Goal: Transaction & Acquisition: Book appointment/travel/reservation

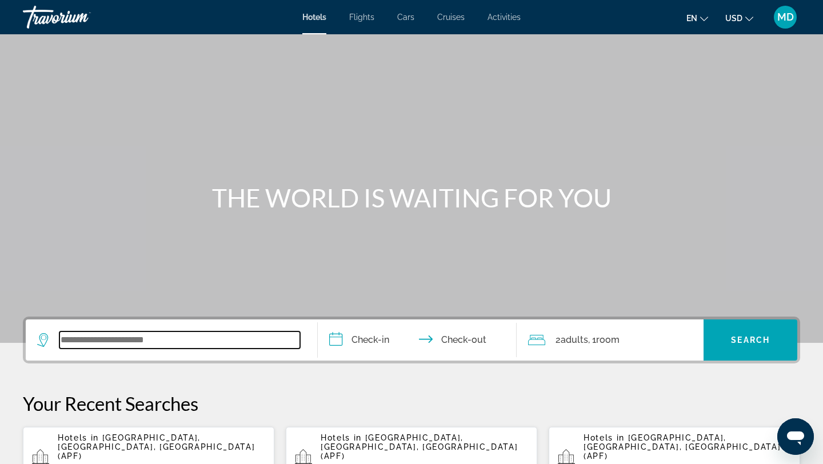
click at [110, 336] on input "Search widget" at bounding box center [179, 340] width 241 height 17
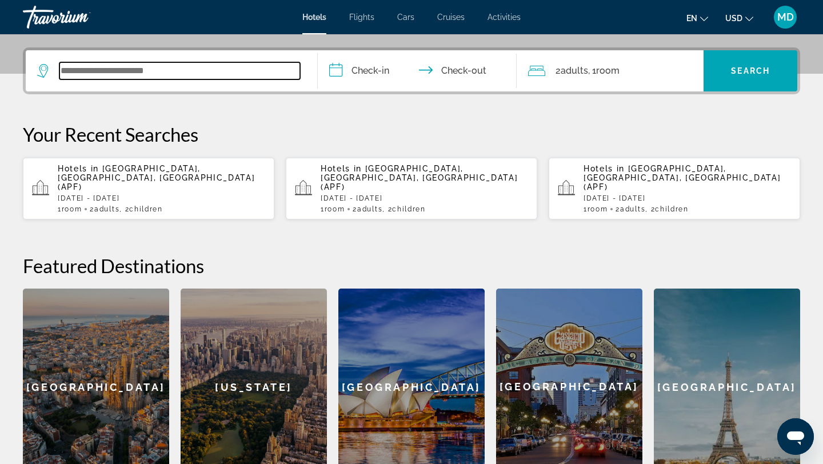
scroll to position [280, 0]
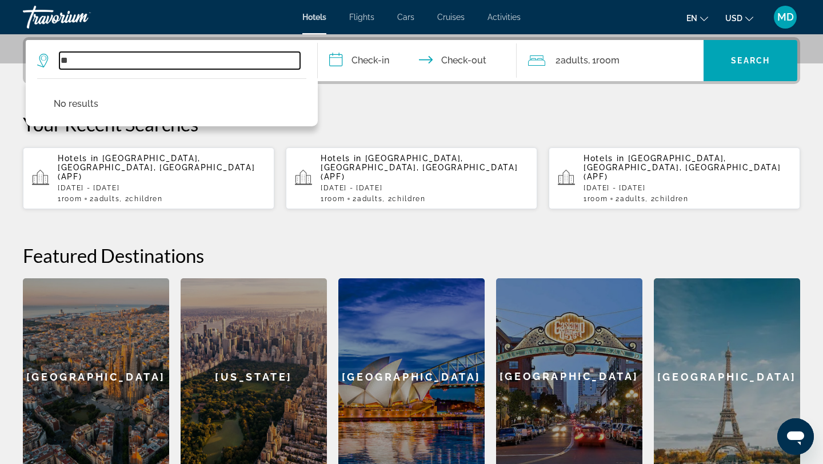
type input "*"
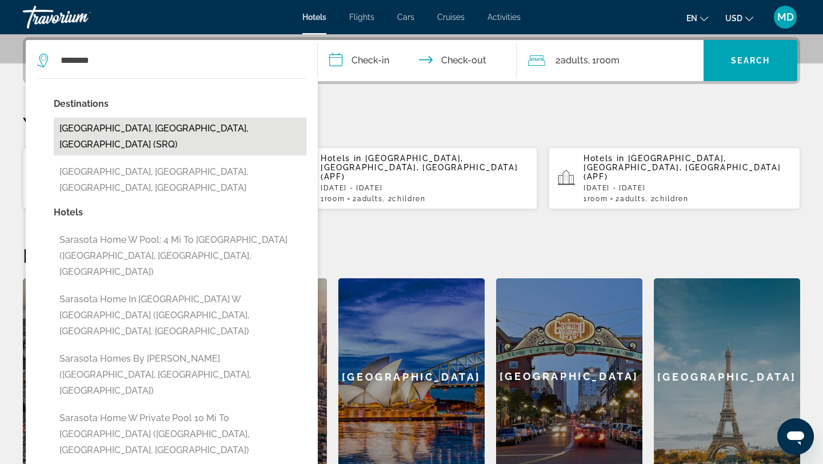
click at [173, 132] on button "Sarasota, FL, United States (SRQ)" at bounding box center [180, 137] width 253 height 38
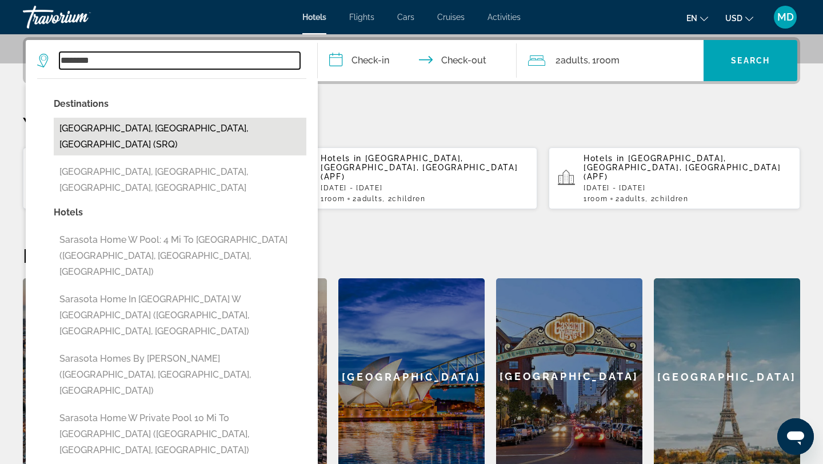
type input "**********"
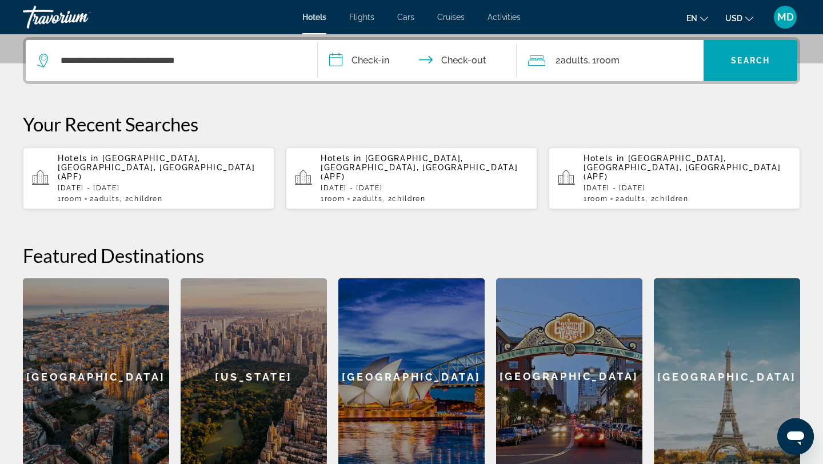
click at [357, 66] on input "**********" at bounding box center [420, 62] width 204 height 45
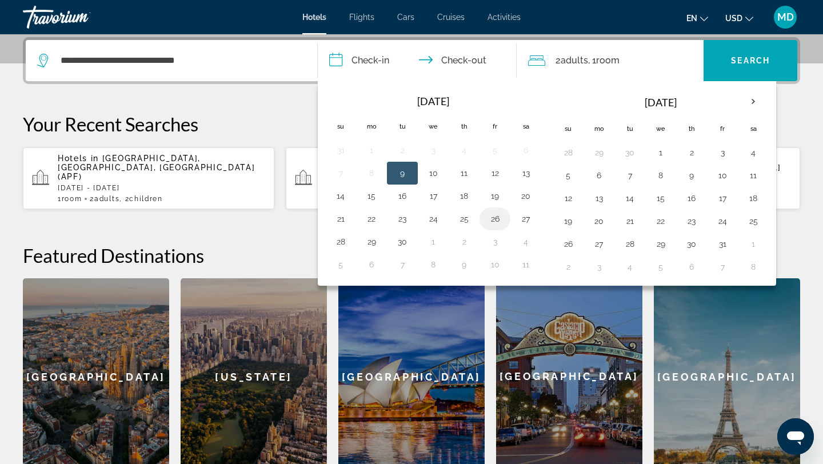
click at [497, 218] on button "26" at bounding box center [495, 219] width 18 height 16
click at [339, 246] on button "28" at bounding box center [341, 242] width 18 height 16
type input "**********"
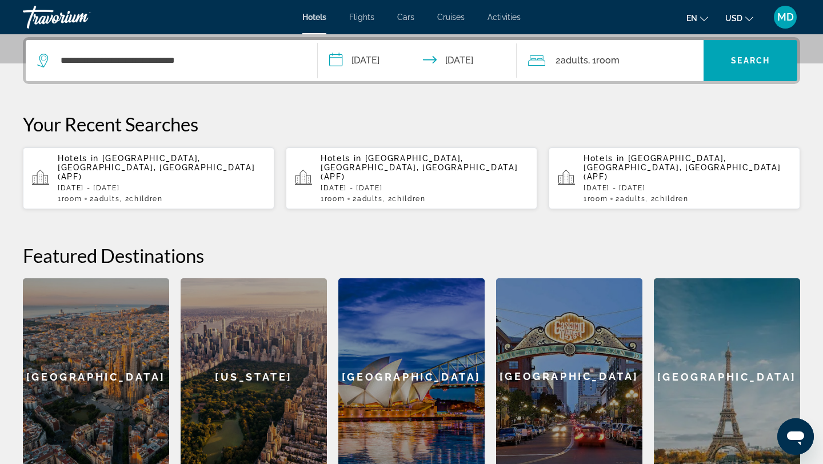
click at [617, 54] on span ", 1 Room rooms" at bounding box center [603, 61] width 31 height 16
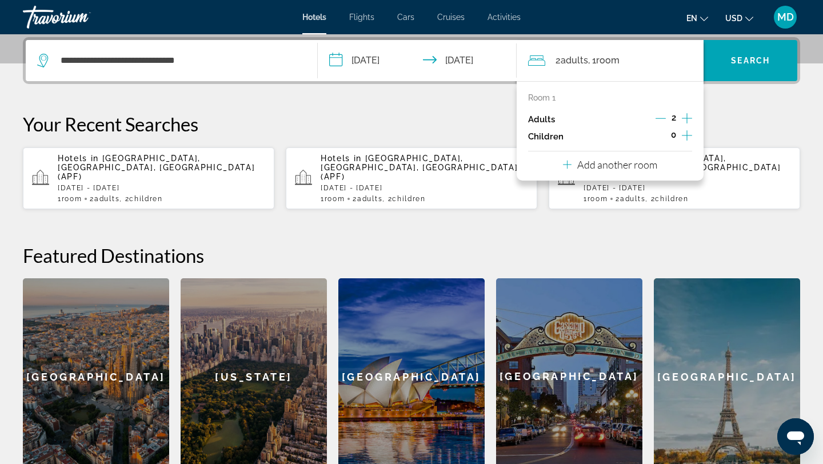
click at [687, 136] on icon "Increment children" at bounding box center [687, 135] width 10 height 10
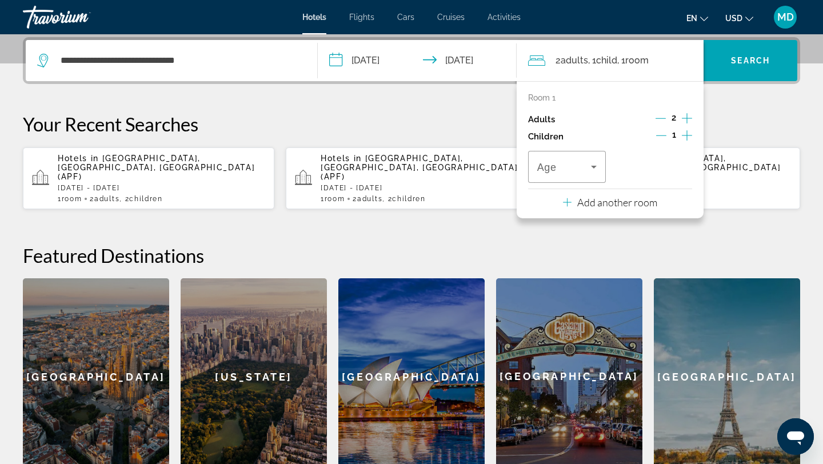
click at [687, 136] on icon "Increment children" at bounding box center [687, 135] width 10 height 10
click at [594, 163] on icon "Travelers: 2 adults, 2 children" at bounding box center [594, 167] width 14 height 14
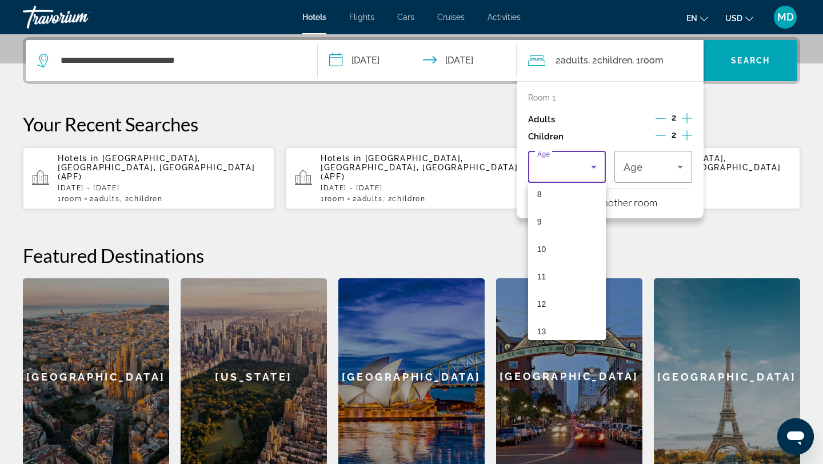
scroll to position [224, 0]
click at [566, 301] on mat-option "12" at bounding box center [567, 306] width 78 height 27
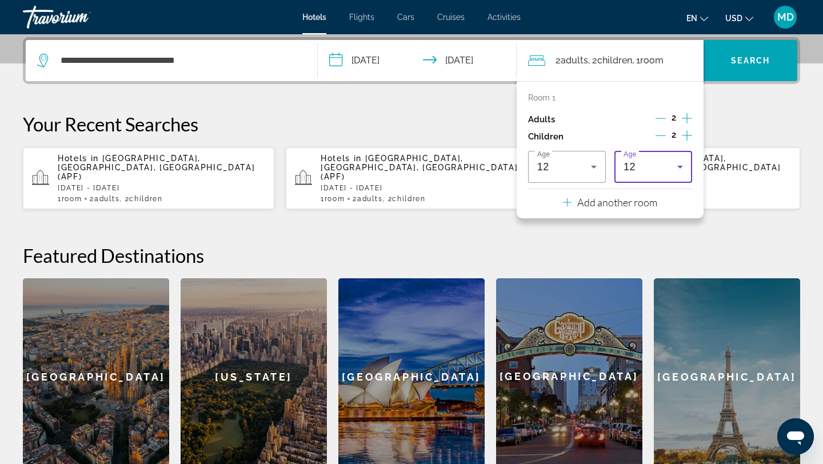
click at [678, 162] on icon "Travelers: 2 adults, 2 children" at bounding box center [681, 167] width 14 height 14
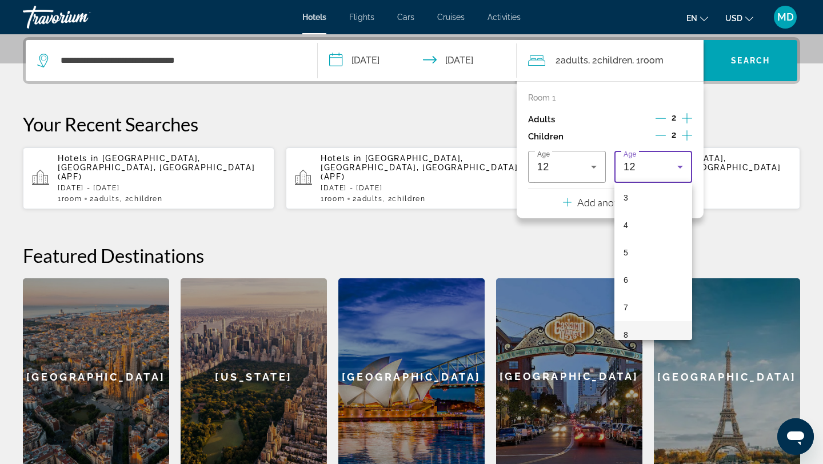
scroll to position [83, 0]
click at [662, 225] on mat-option "4" at bounding box center [654, 227] width 78 height 27
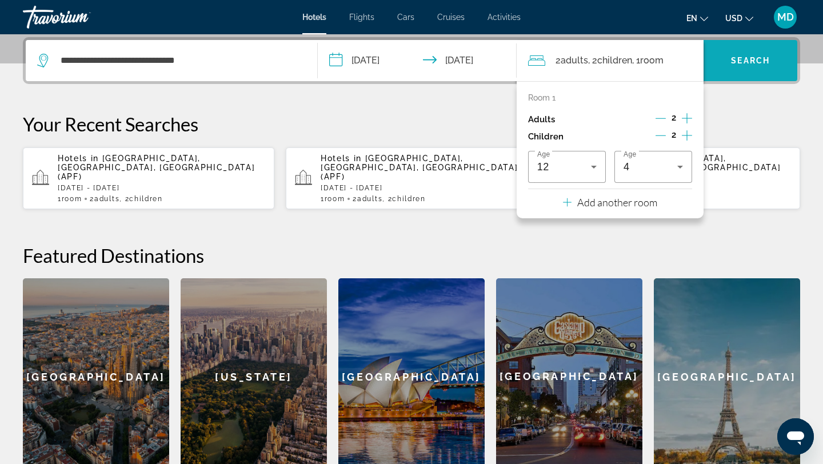
click at [749, 65] on span "Search" at bounding box center [750, 60] width 39 height 9
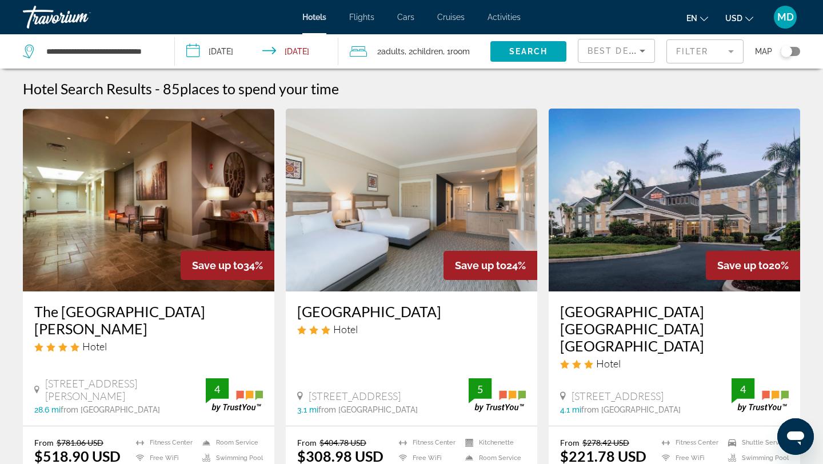
click at [691, 53] on mat-form-field "Filter" at bounding box center [705, 51] width 77 height 24
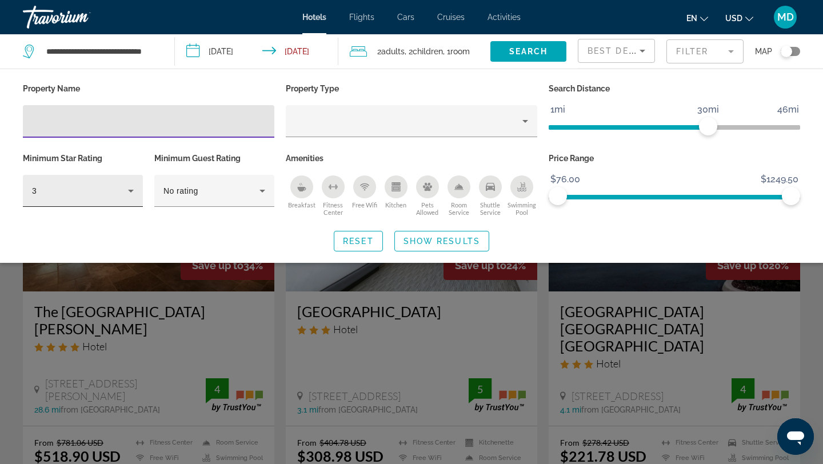
click at [128, 190] on icon "Hotel Filters" at bounding box center [131, 191] width 14 height 14
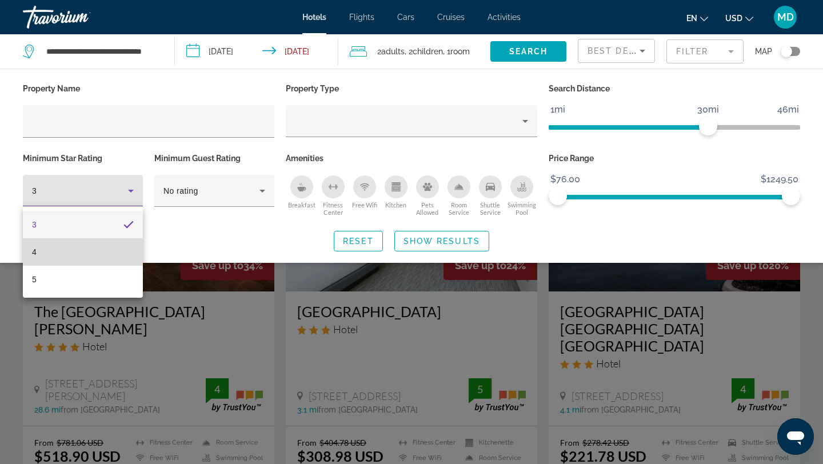
click at [113, 247] on mat-option "4" at bounding box center [83, 251] width 120 height 27
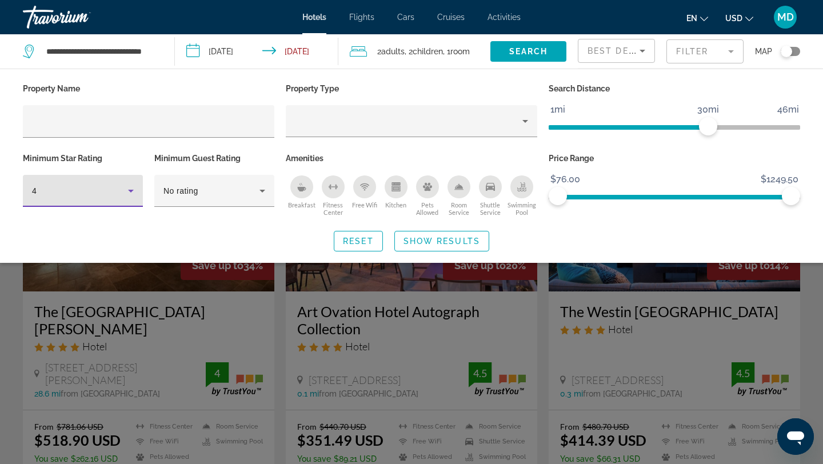
click at [204, 276] on div "Search widget" at bounding box center [411, 318] width 823 height 293
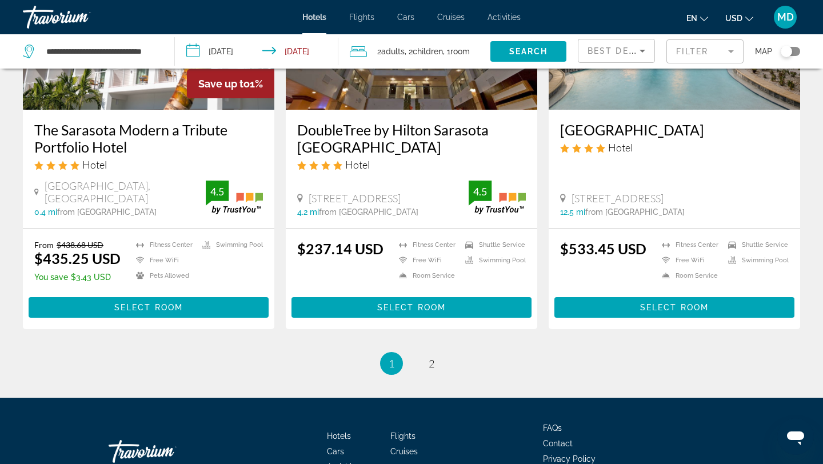
scroll to position [1509, 0]
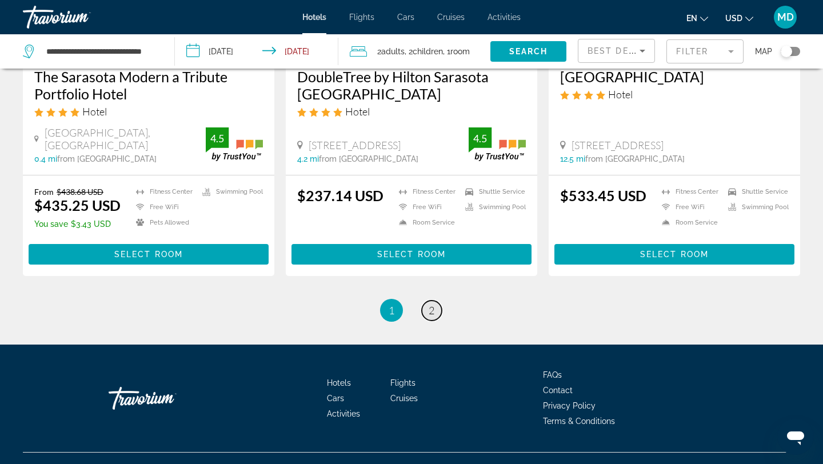
click at [431, 306] on span "2" at bounding box center [432, 310] width 6 height 13
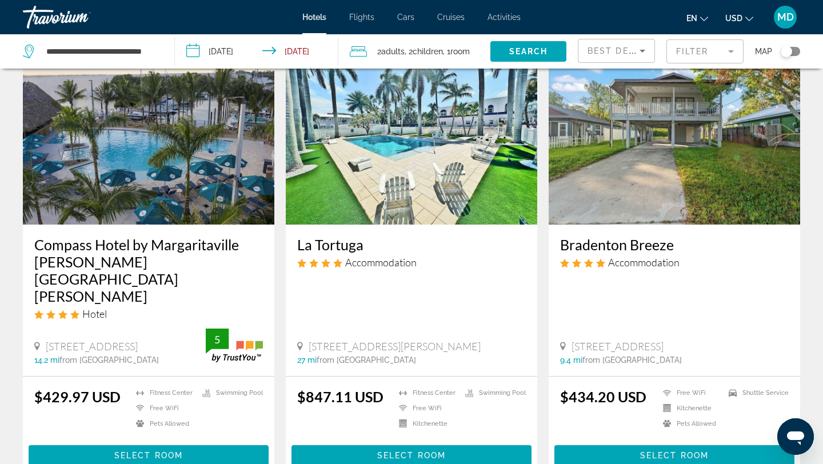
scroll to position [54, 0]
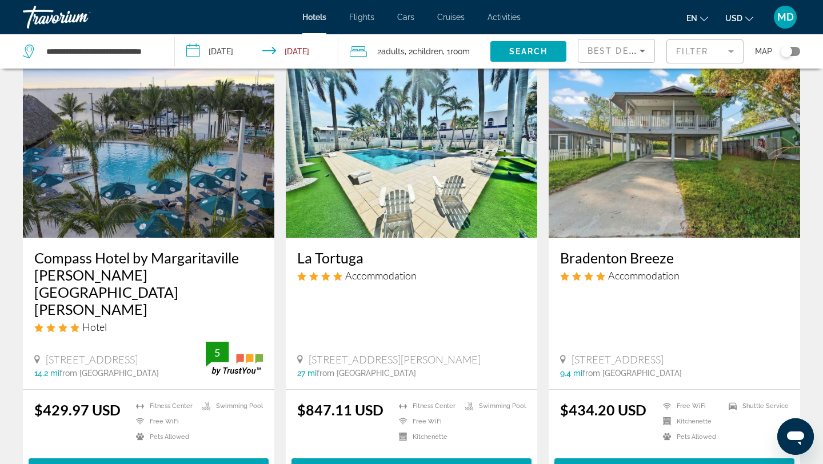
click at [165, 212] on img "Main content" at bounding box center [149, 146] width 252 height 183
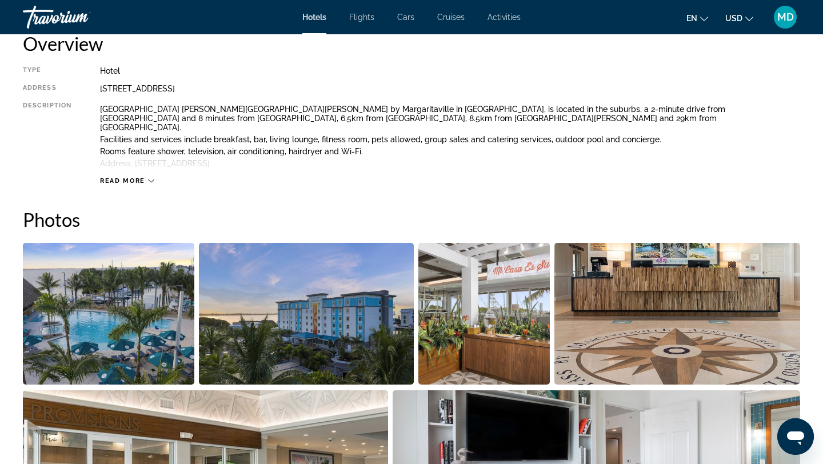
scroll to position [480, 0]
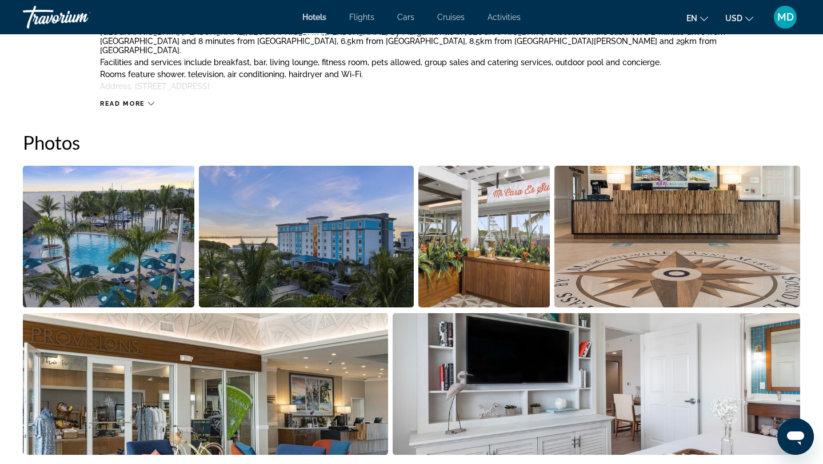
click at [121, 270] on img "Open full-screen image slider" at bounding box center [109, 237] width 172 height 142
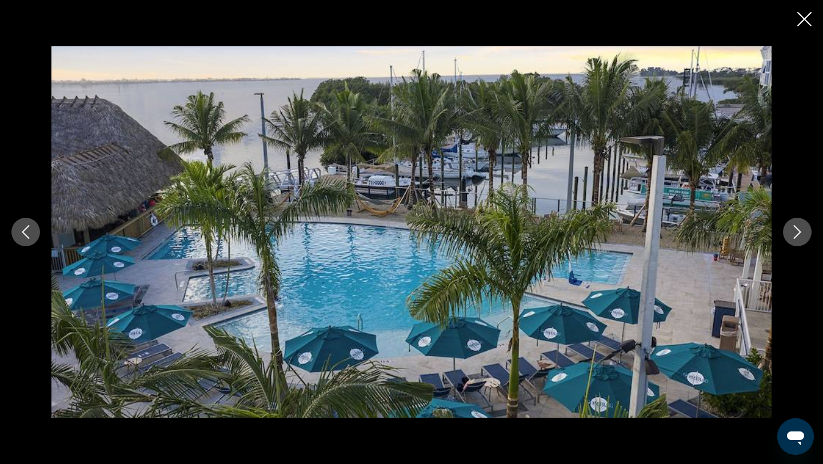
click at [795, 233] on icon "Next image" at bounding box center [798, 232] width 14 height 14
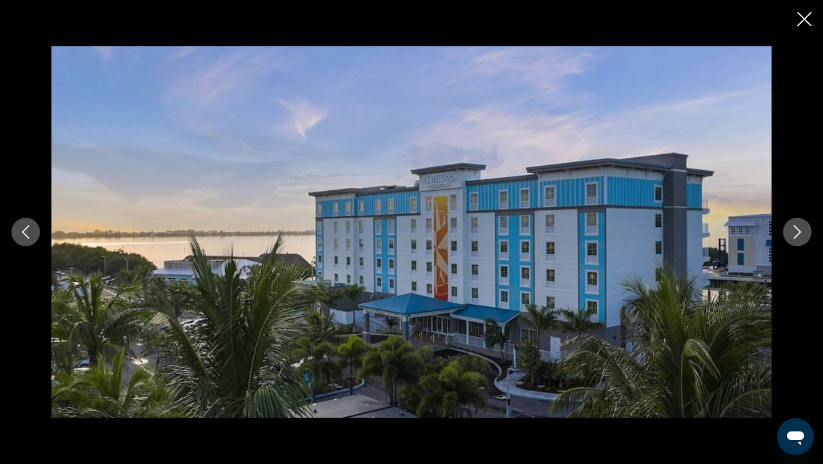
click at [795, 233] on icon "Next image" at bounding box center [798, 232] width 14 height 14
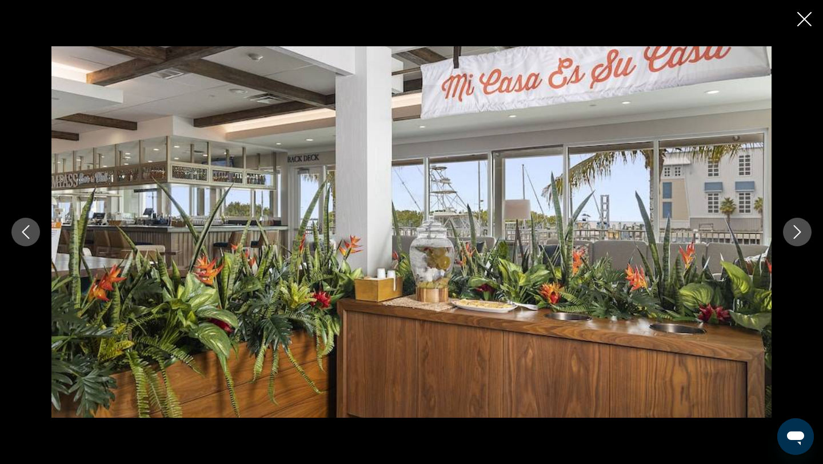
click at [795, 233] on icon "Next image" at bounding box center [798, 232] width 14 height 14
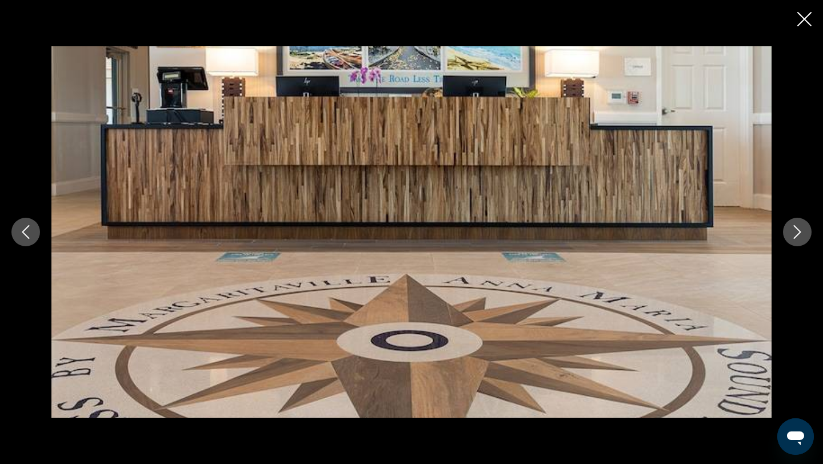
click at [795, 233] on icon "Next image" at bounding box center [798, 232] width 14 height 14
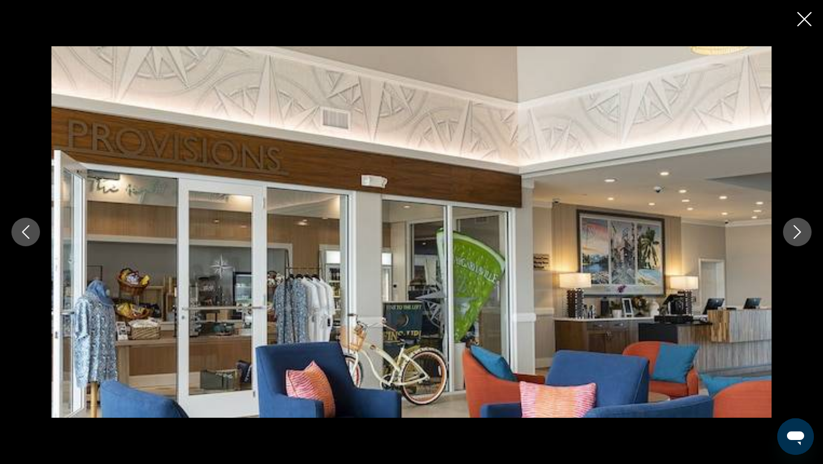
click at [795, 233] on icon "Next image" at bounding box center [798, 232] width 14 height 14
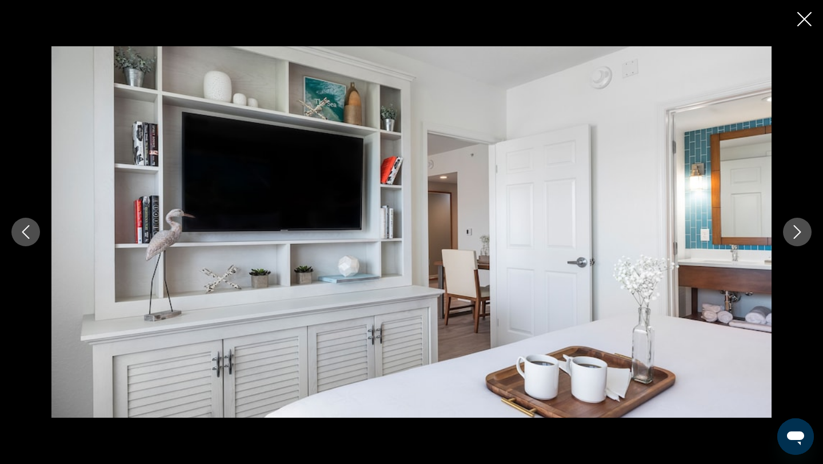
click at [795, 233] on icon "Next image" at bounding box center [798, 232] width 14 height 14
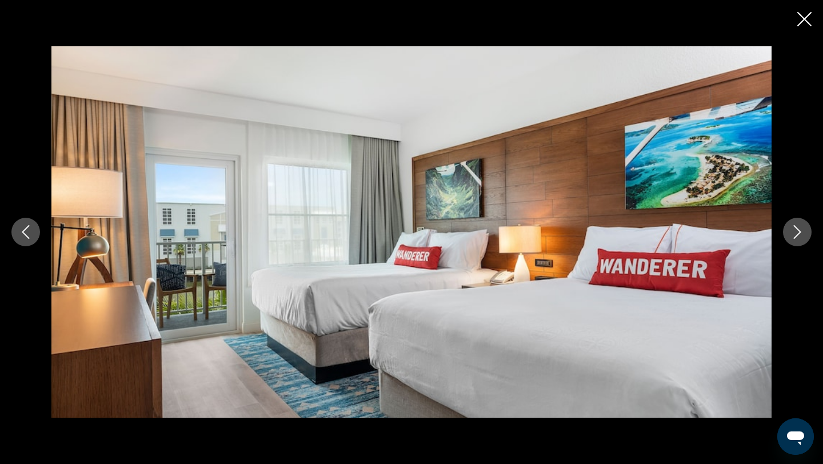
click at [795, 233] on icon "Next image" at bounding box center [798, 232] width 14 height 14
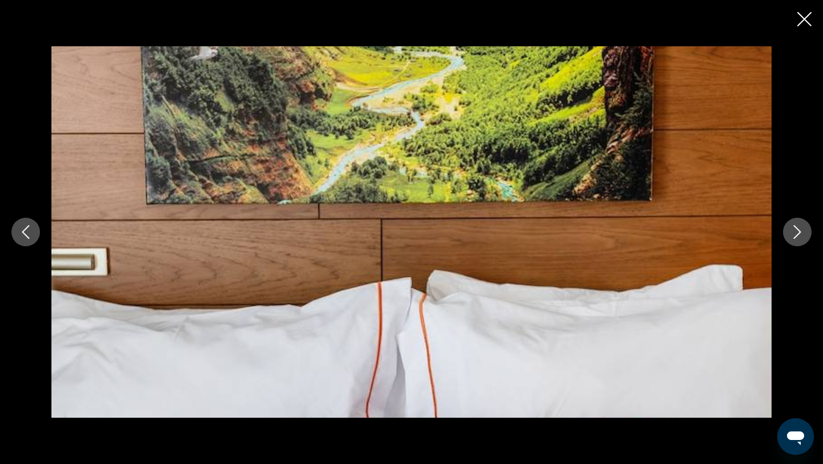
click at [795, 233] on icon "Next image" at bounding box center [798, 232] width 14 height 14
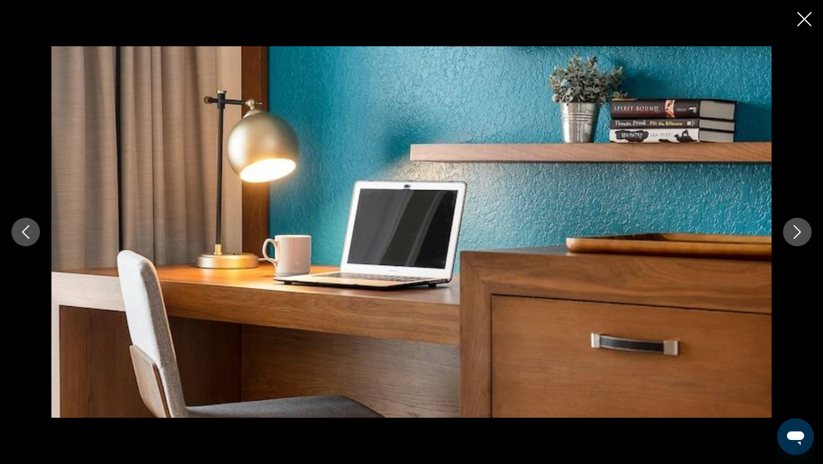
click at [795, 233] on icon "Next image" at bounding box center [798, 232] width 14 height 14
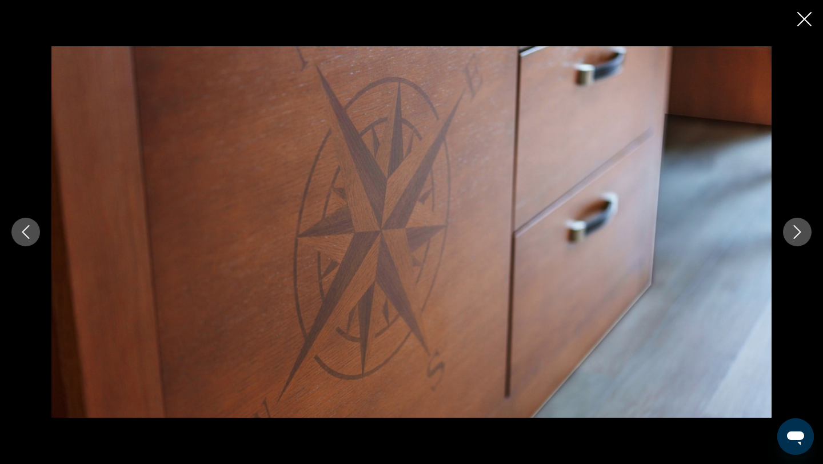
click at [795, 233] on icon "Next image" at bounding box center [798, 232] width 14 height 14
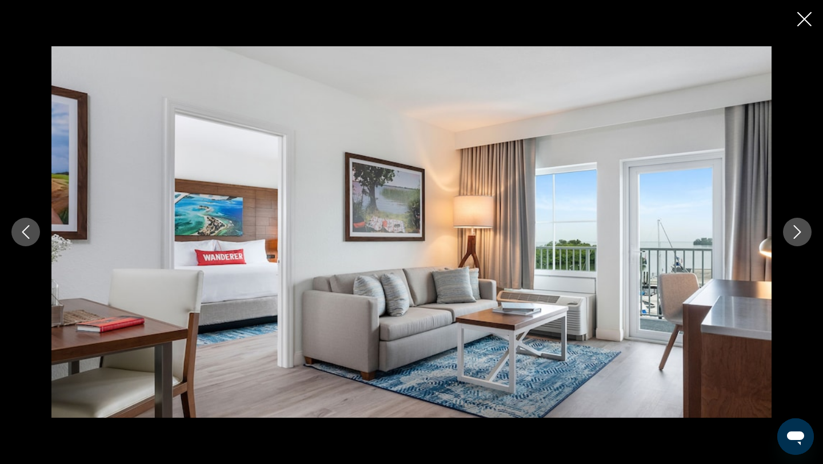
click at [795, 233] on icon "Next image" at bounding box center [798, 232] width 14 height 14
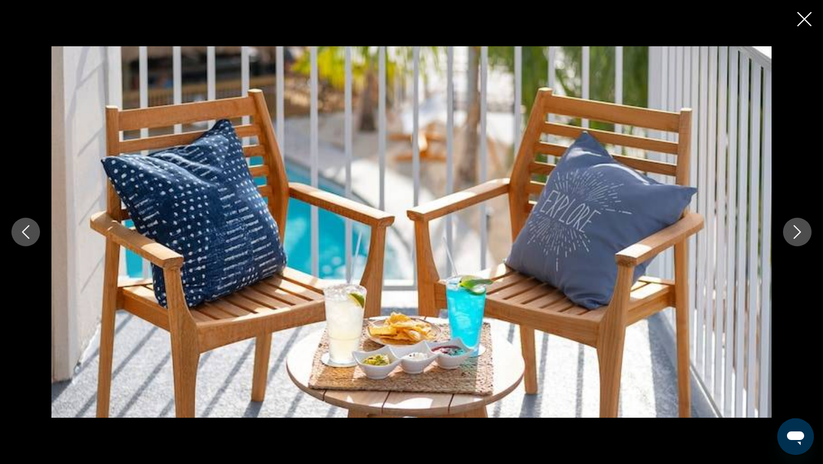
click at [795, 233] on icon "Next image" at bounding box center [798, 232] width 14 height 14
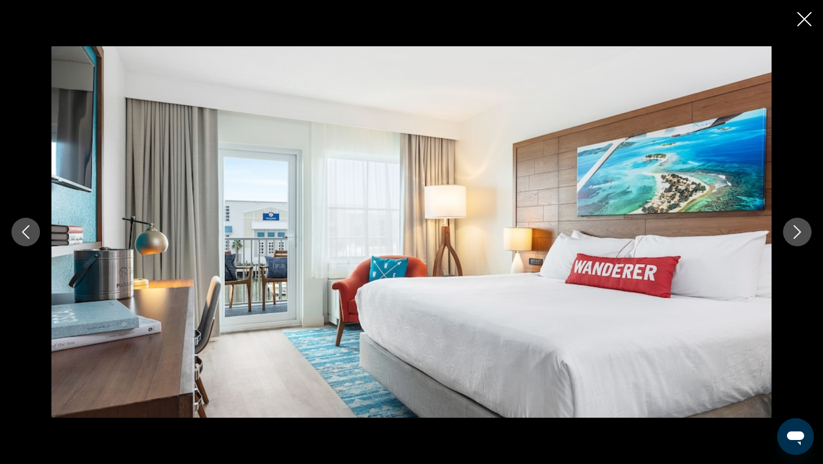
click at [795, 233] on icon "Next image" at bounding box center [798, 232] width 14 height 14
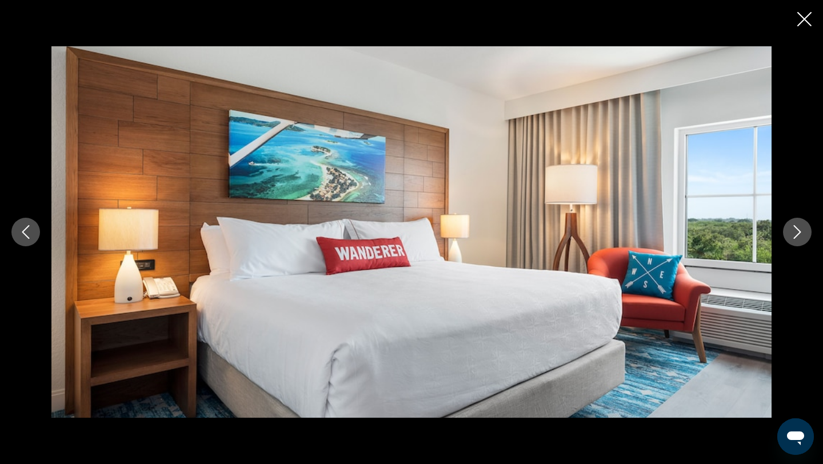
click at [795, 233] on icon "Next image" at bounding box center [798, 232] width 14 height 14
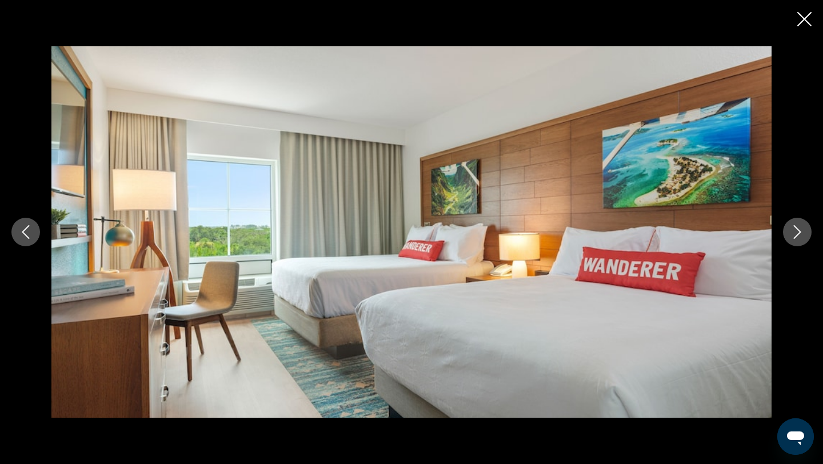
click at [795, 233] on icon "Next image" at bounding box center [798, 232] width 14 height 14
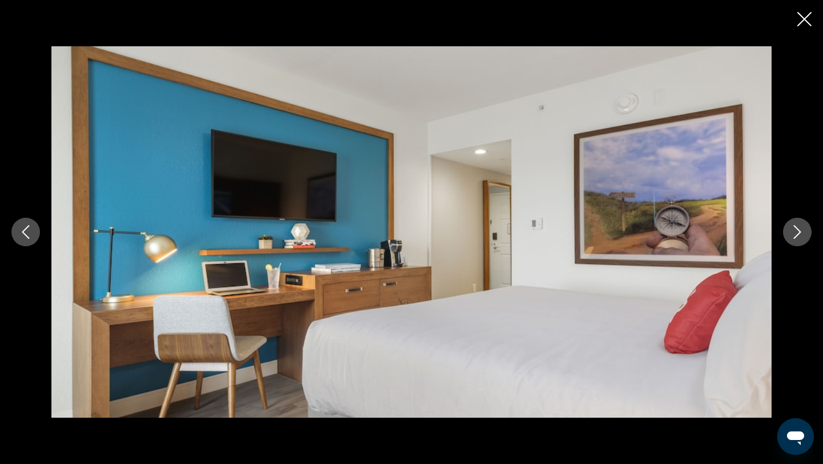
click at [795, 233] on icon "Next image" at bounding box center [798, 232] width 14 height 14
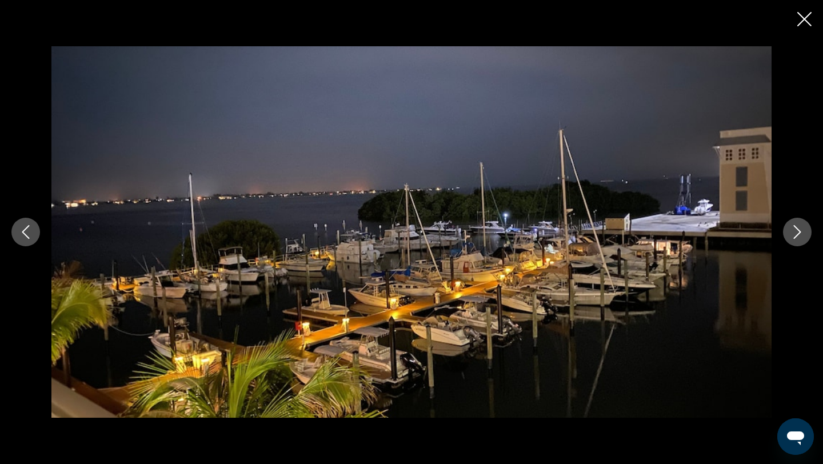
click at [795, 233] on icon "Next image" at bounding box center [798, 232] width 14 height 14
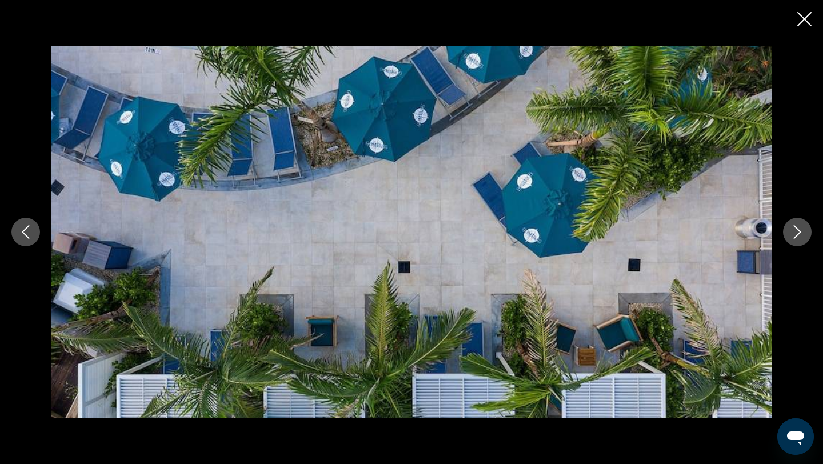
click at [795, 233] on icon "Next image" at bounding box center [798, 232] width 14 height 14
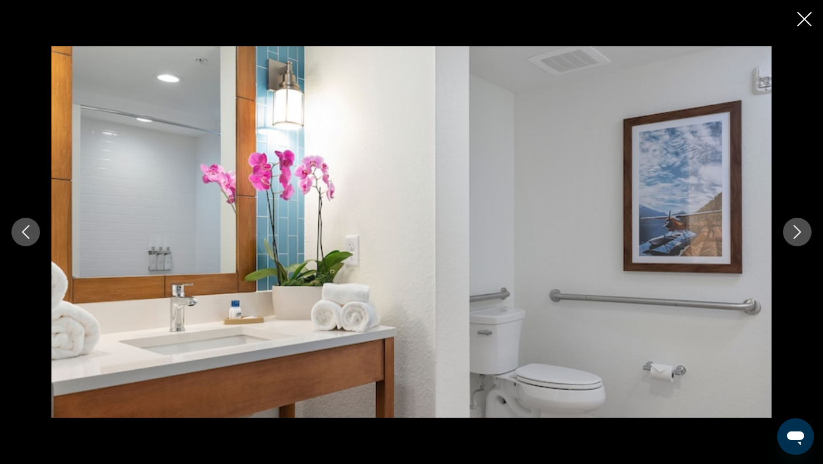
click at [795, 233] on icon "Next image" at bounding box center [798, 232] width 14 height 14
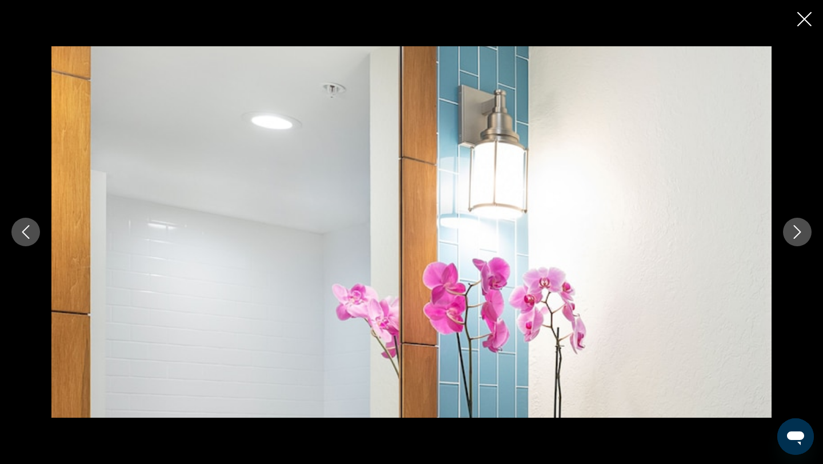
click at [795, 233] on icon "Next image" at bounding box center [798, 232] width 14 height 14
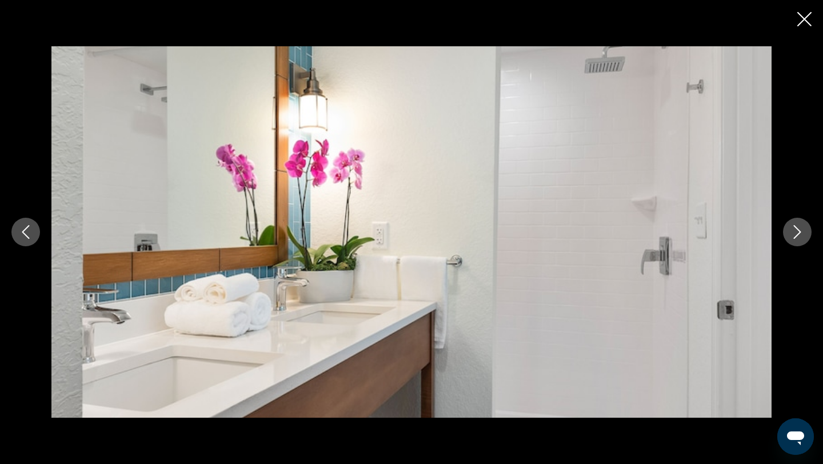
click at [795, 233] on icon "Next image" at bounding box center [798, 232] width 14 height 14
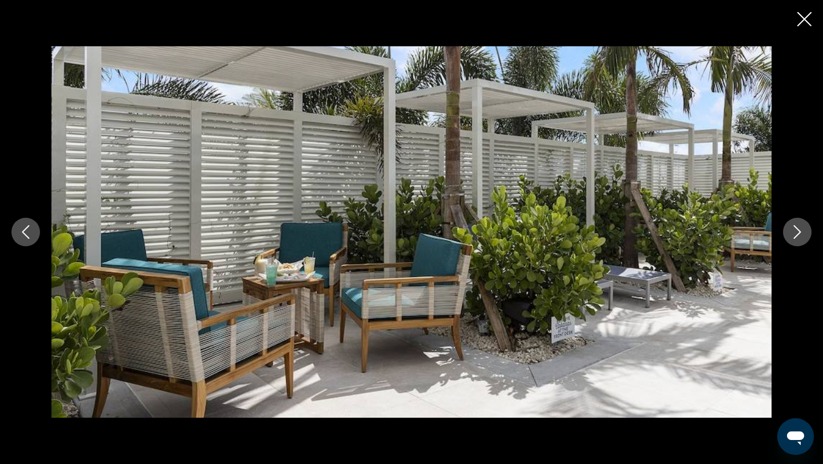
click at [795, 233] on icon "Next image" at bounding box center [798, 232] width 14 height 14
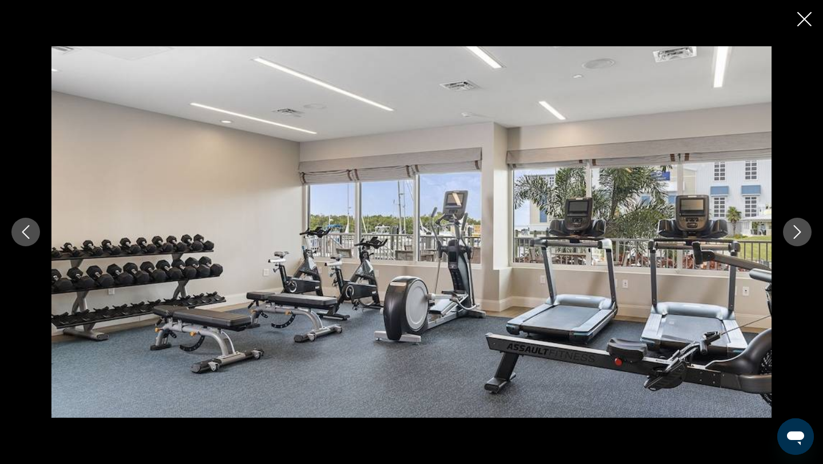
click at [795, 233] on icon "Next image" at bounding box center [798, 232] width 14 height 14
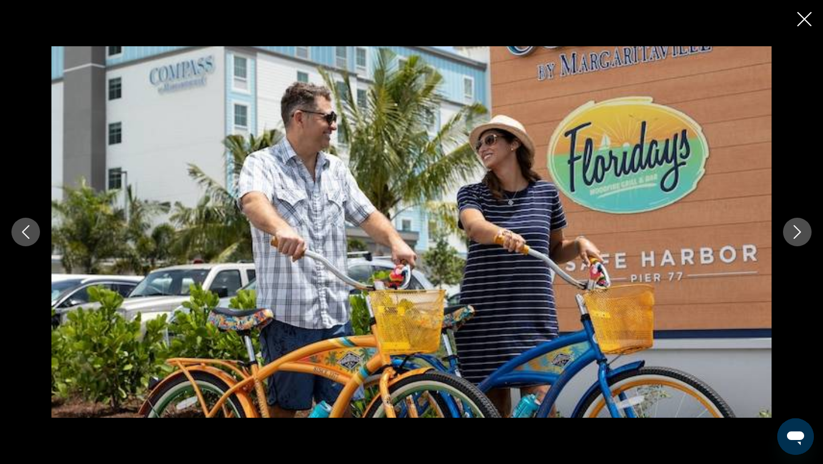
click at [795, 233] on icon "Next image" at bounding box center [798, 232] width 14 height 14
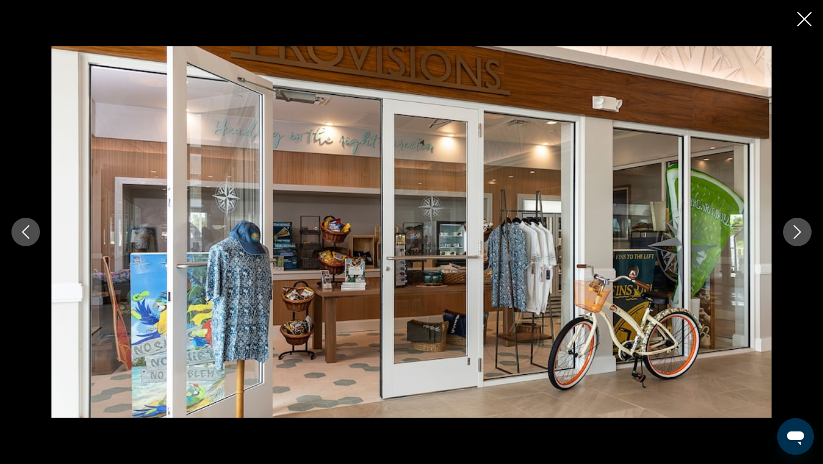
click at [795, 233] on icon "Next image" at bounding box center [798, 232] width 14 height 14
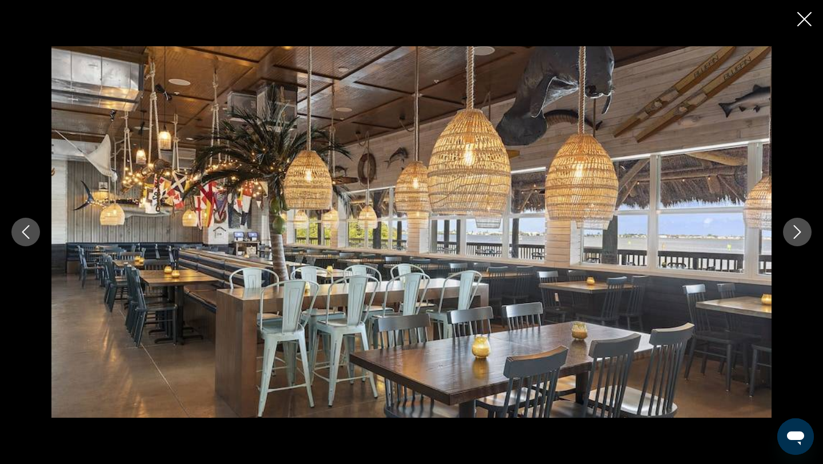
click at [795, 233] on icon "Next image" at bounding box center [798, 232] width 14 height 14
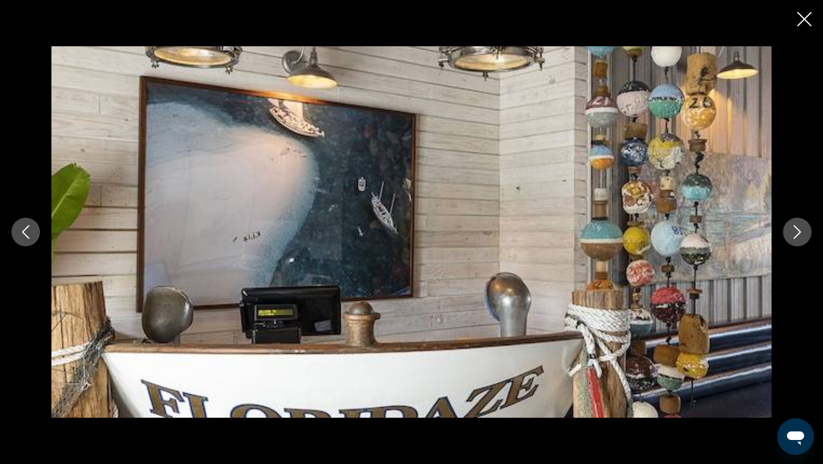
click at [795, 233] on icon "Next image" at bounding box center [798, 232] width 14 height 14
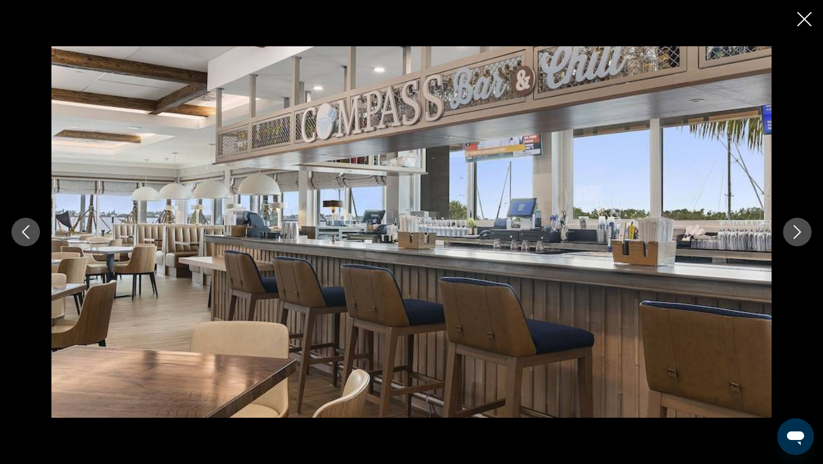
click at [795, 233] on icon "Next image" at bounding box center [798, 232] width 14 height 14
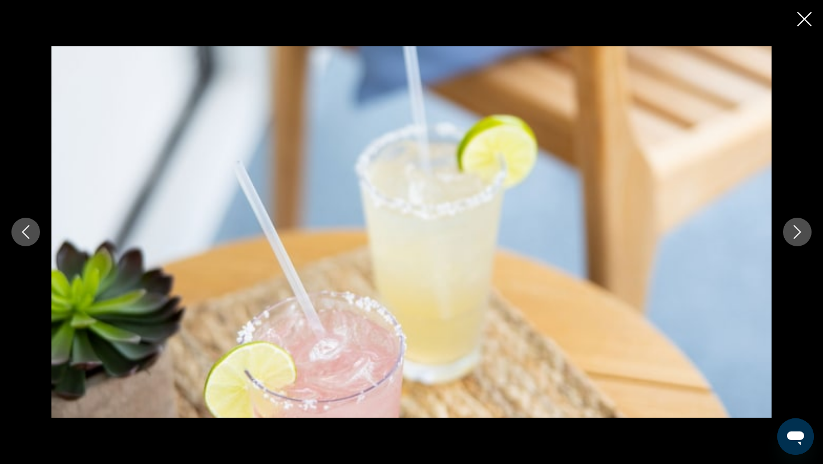
click at [795, 233] on icon "Next image" at bounding box center [798, 232] width 14 height 14
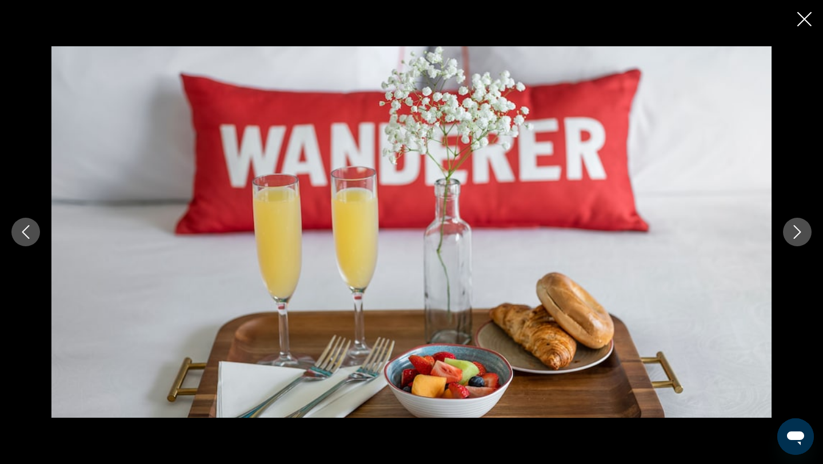
click at [795, 233] on icon "Next image" at bounding box center [798, 232] width 14 height 14
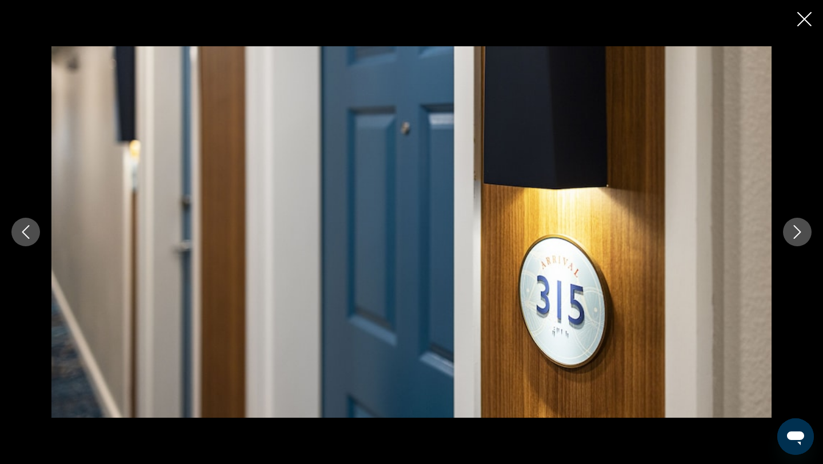
click at [795, 233] on icon "Next image" at bounding box center [798, 232] width 14 height 14
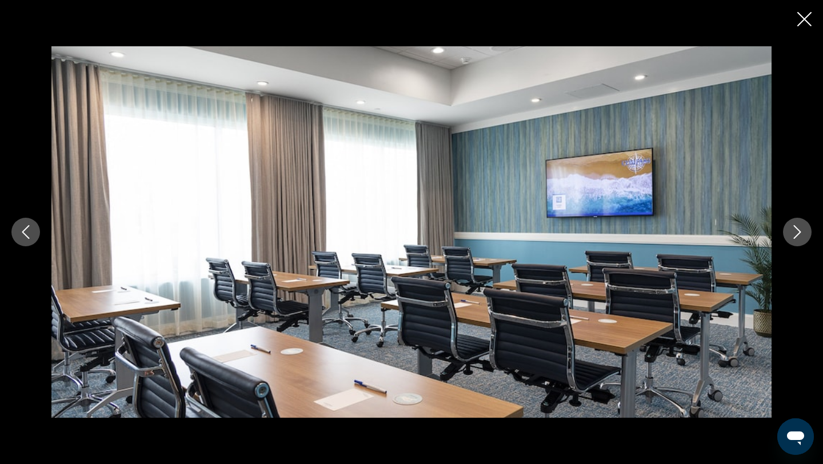
click at [795, 233] on icon "Next image" at bounding box center [798, 232] width 14 height 14
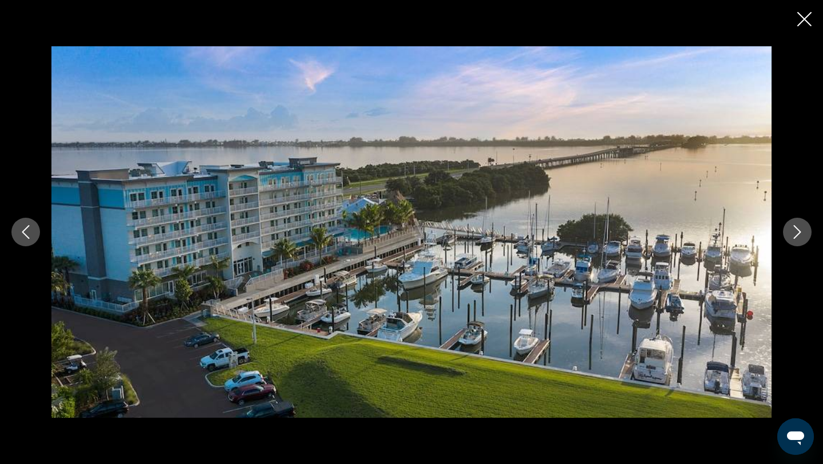
click at [795, 233] on icon "Next image" at bounding box center [798, 232] width 14 height 14
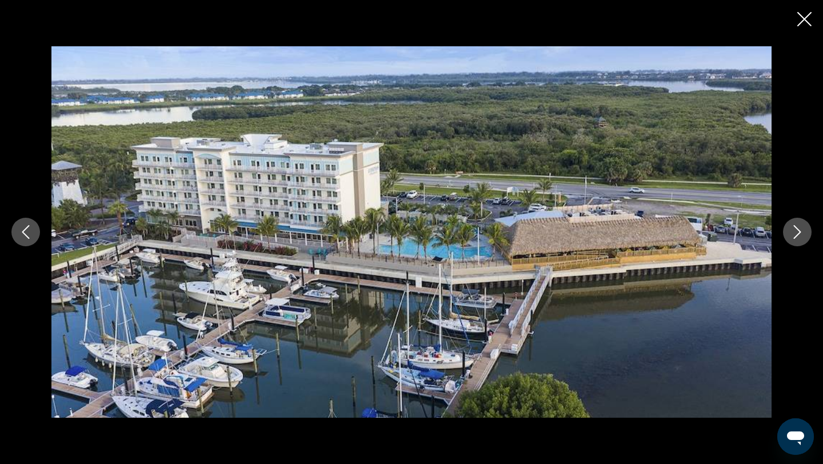
click at [795, 233] on icon "Next image" at bounding box center [798, 232] width 14 height 14
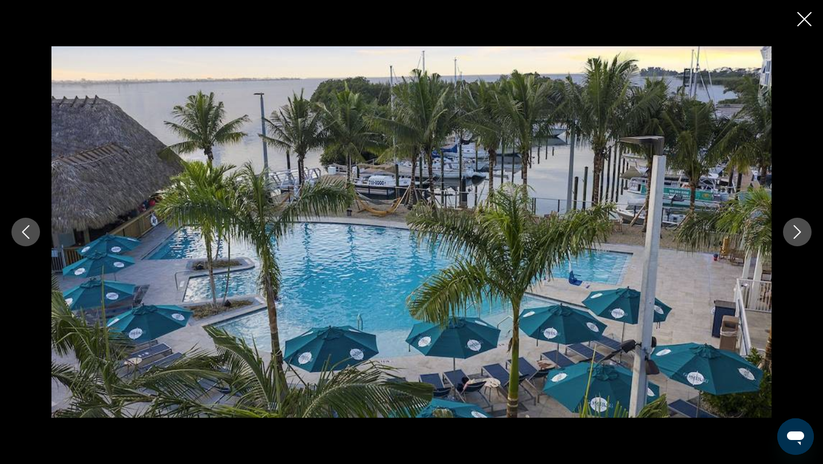
scroll to position [1652, 0]
click at [803, 20] on icon "Close slideshow" at bounding box center [805, 19] width 14 height 14
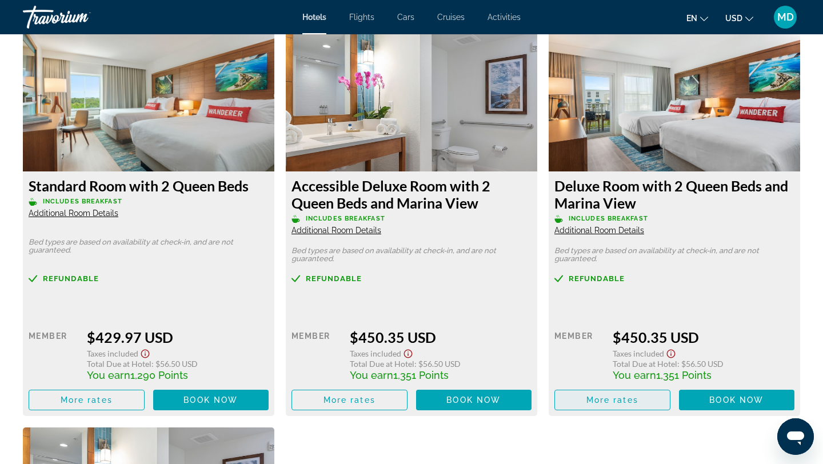
scroll to position [1549, 0]
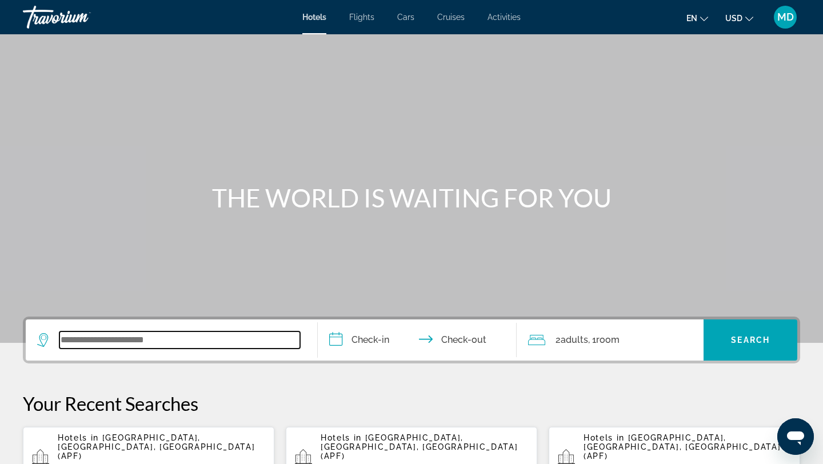
click at [157, 339] on input "Search widget" at bounding box center [179, 340] width 241 height 17
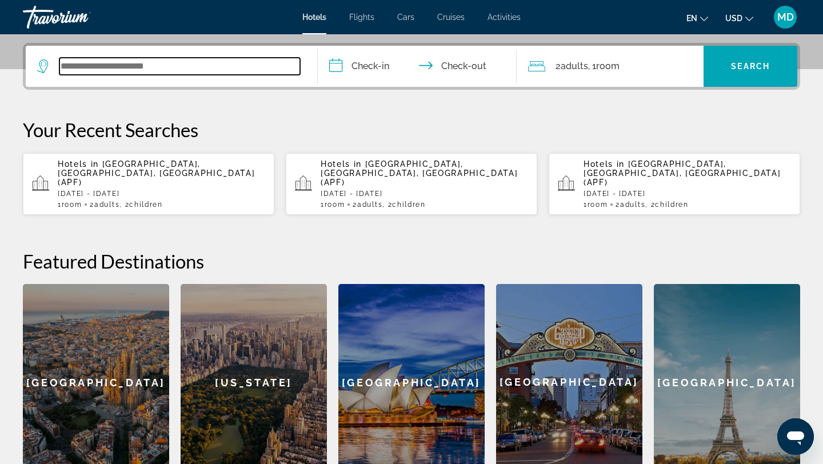
scroll to position [280, 0]
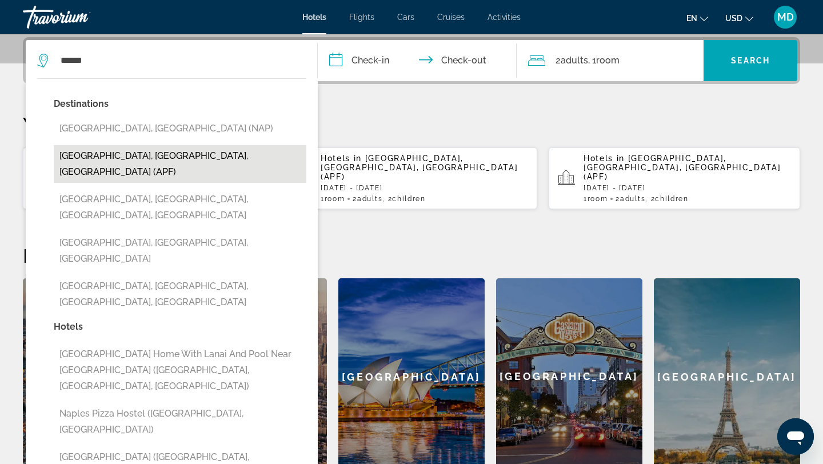
click at [162, 158] on button "[GEOGRAPHIC_DATA], [GEOGRAPHIC_DATA], [GEOGRAPHIC_DATA] (APF)" at bounding box center [180, 164] width 253 height 38
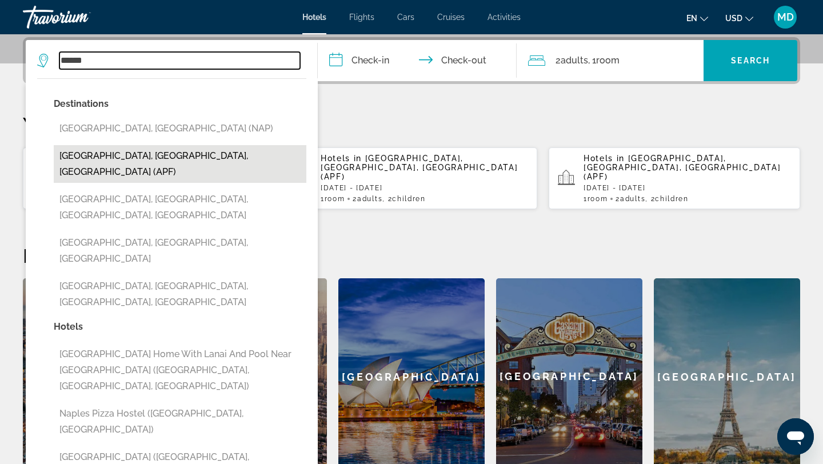
type input "**********"
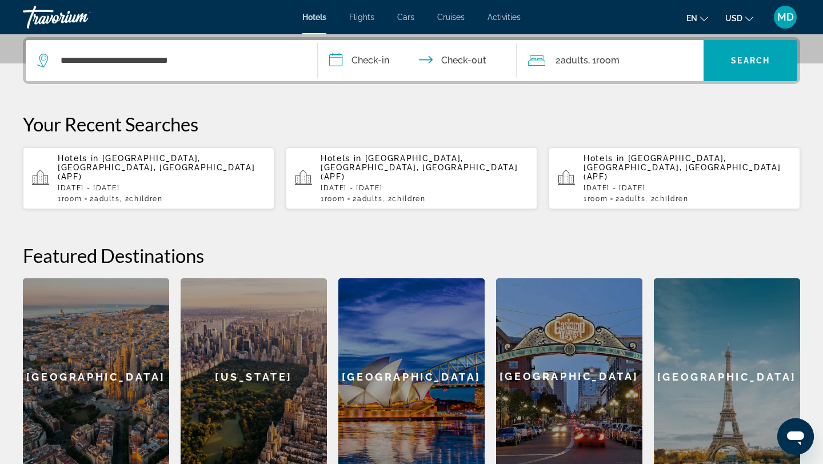
click at [364, 55] on input "**********" at bounding box center [420, 62] width 204 height 45
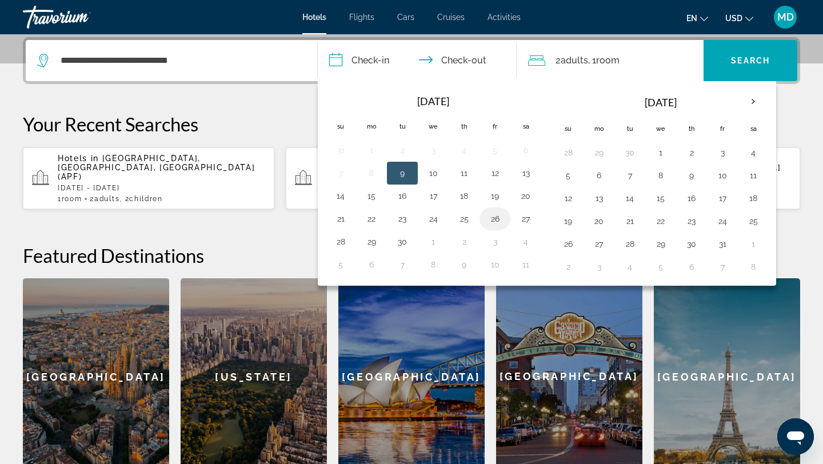
click at [496, 219] on button "26" at bounding box center [495, 219] width 18 height 16
click at [342, 237] on button "28" at bounding box center [341, 242] width 18 height 16
type input "**********"
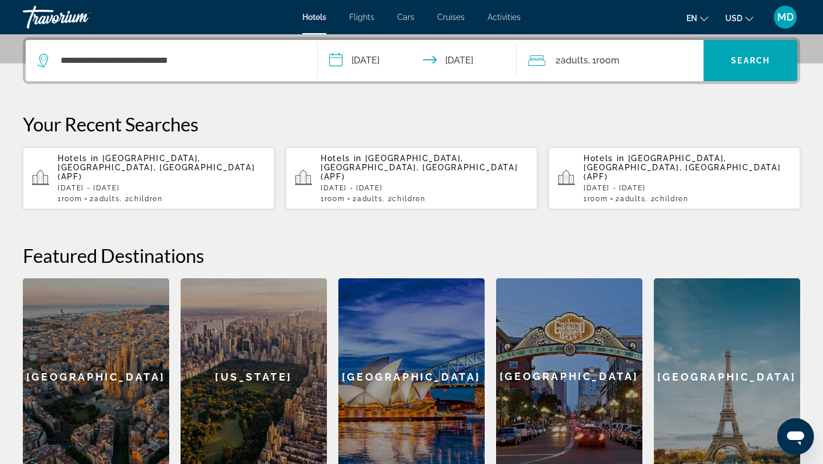
click at [579, 62] on span "Adults" at bounding box center [574, 60] width 27 height 11
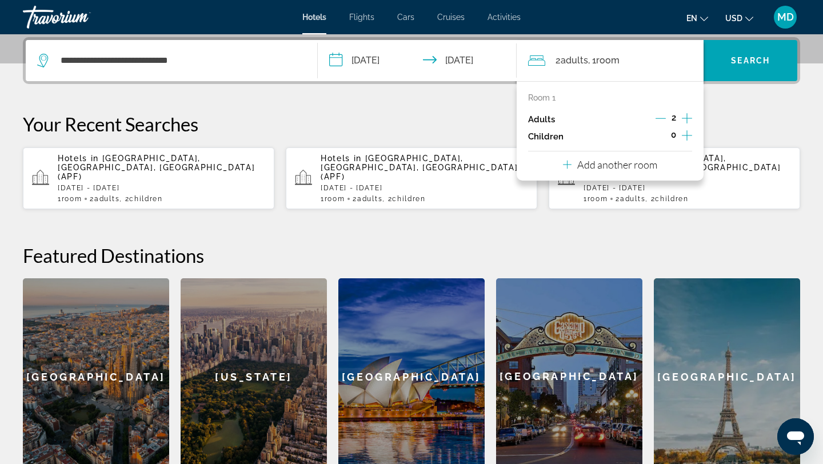
click at [685, 136] on icon "Increment children" at bounding box center [687, 135] width 10 height 10
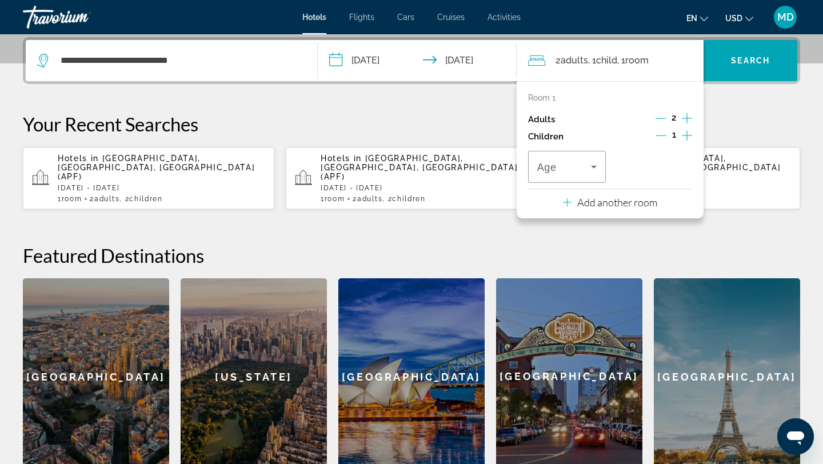
click at [684, 134] on icon "Increment children" at bounding box center [687, 136] width 10 height 14
click at [592, 160] on icon "Travelers: 2 adults, 2 children" at bounding box center [594, 167] width 14 height 14
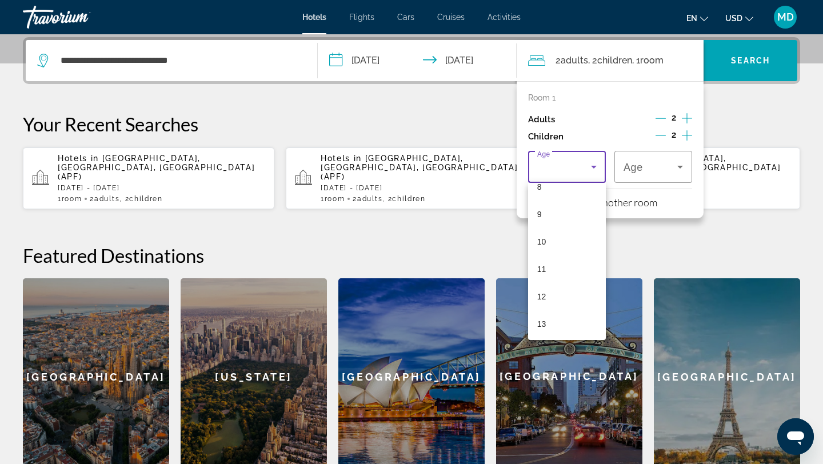
scroll to position [243, 0]
click at [575, 289] on mat-option "12" at bounding box center [567, 287] width 78 height 27
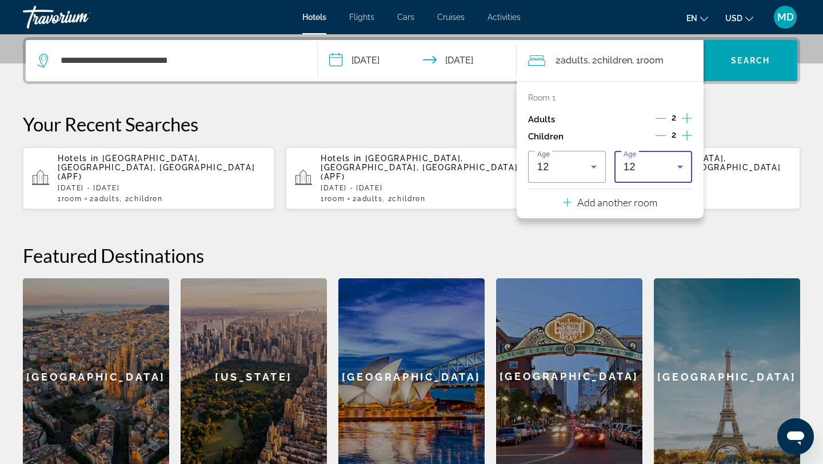
click at [679, 165] on icon "Travelers: 2 adults, 2 children" at bounding box center [681, 167] width 14 height 14
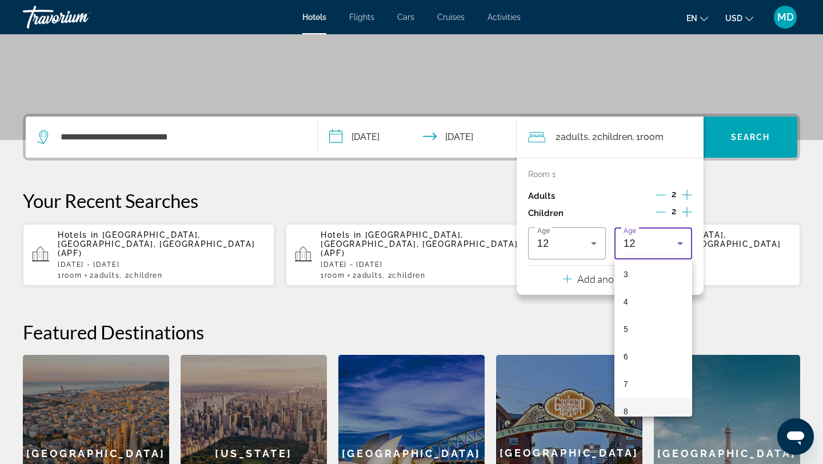
scroll to position [85, 0]
click at [671, 302] on mat-option "4" at bounding box center [654, 302] width 78 height 27
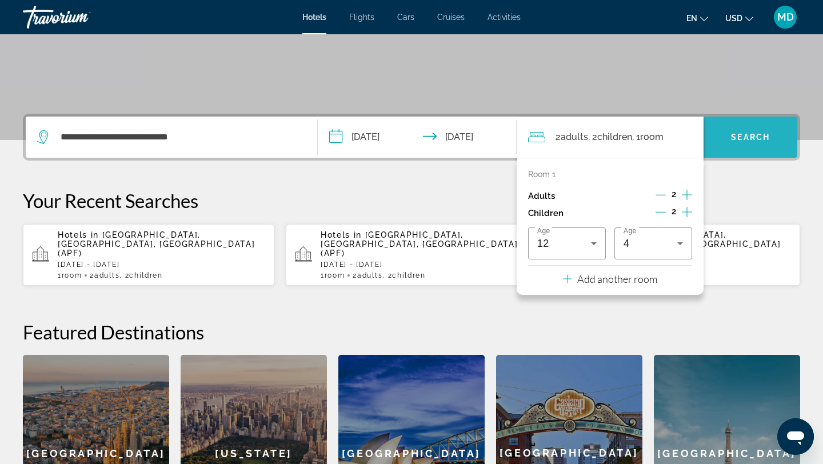
click at [740, 130] on span "Search widget" at bounding box center [751, 137] width 94 height 27
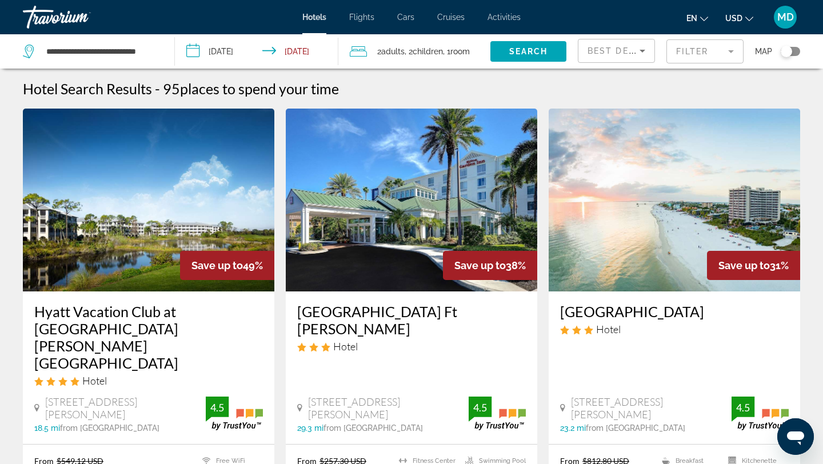
click at [690, 55] on mat-form-field "Filter" at bounding box center [705, 51] width 77 height 24
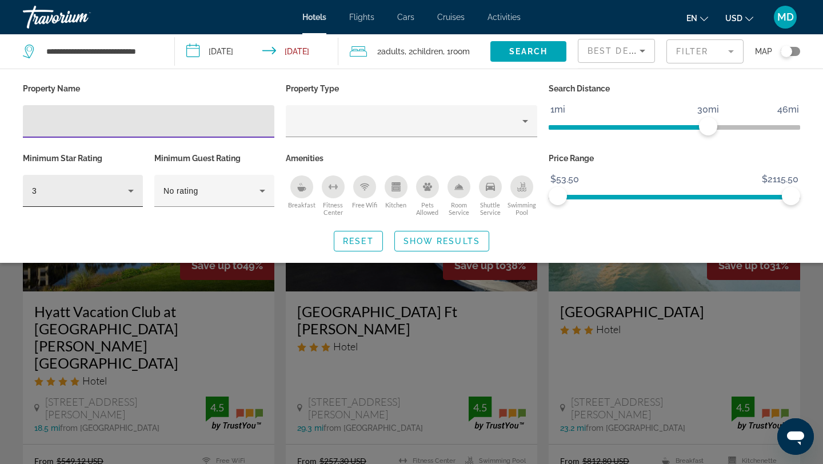
click at [129, 190] on icon "Hotel Filters" at bounding box center [131, 191] width 6 height 3
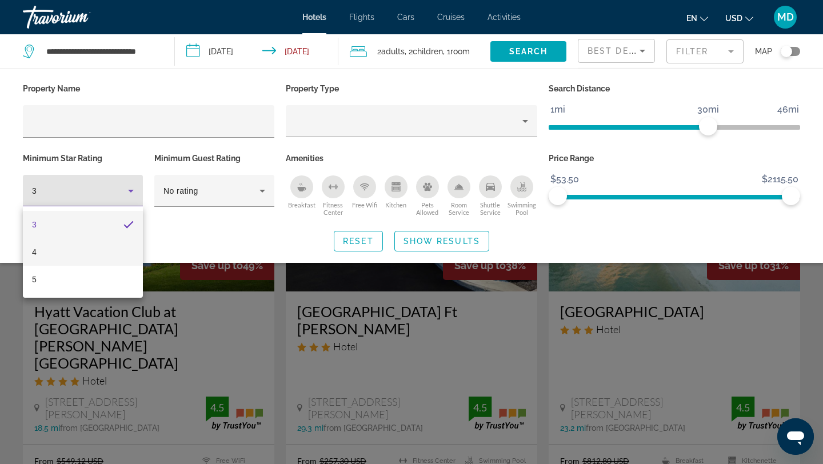
click at [108, 246] on mat-option "4" at bounding box center [83, 251] width 120 height 27
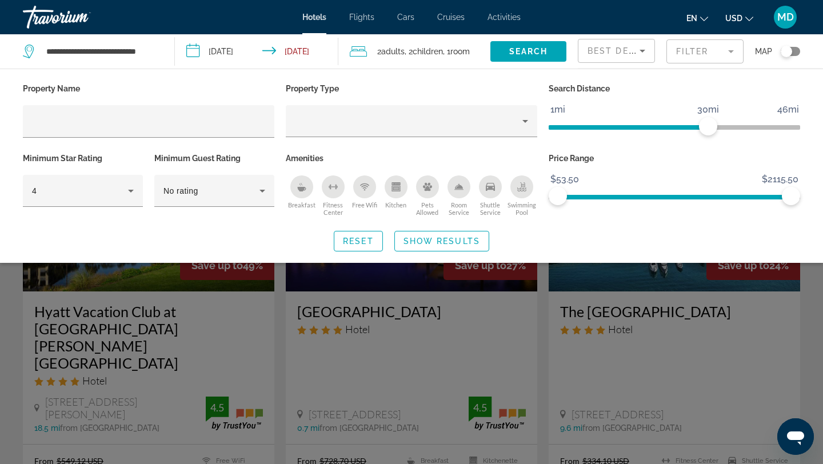
click at [253, 291] on div "Search widget" at bounding box center [411, 318] width 823 height 293
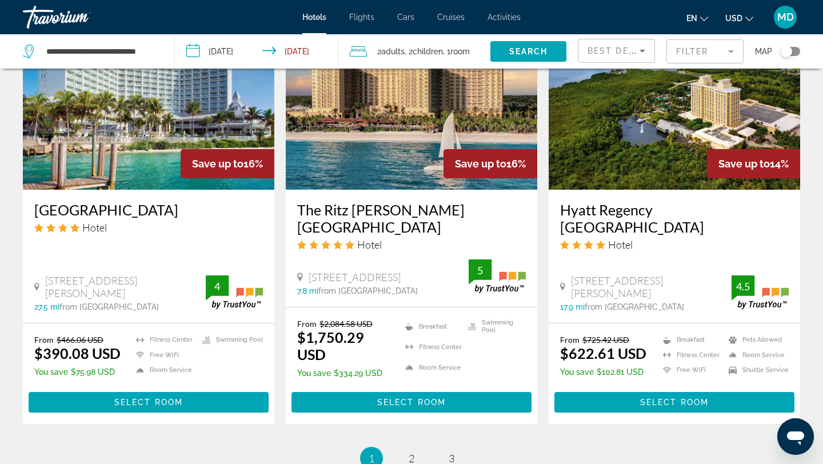
scroll to position [1402, 0]
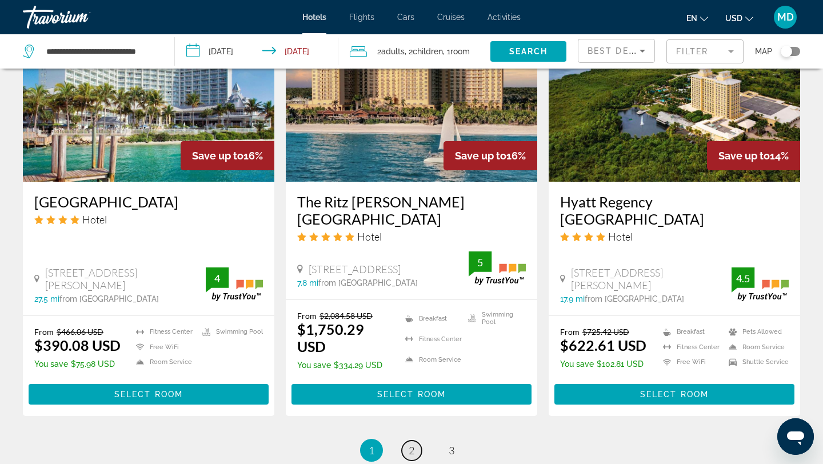
click at [411, 444] on span "2" at bounding box center [412, 450] width 6 height 13
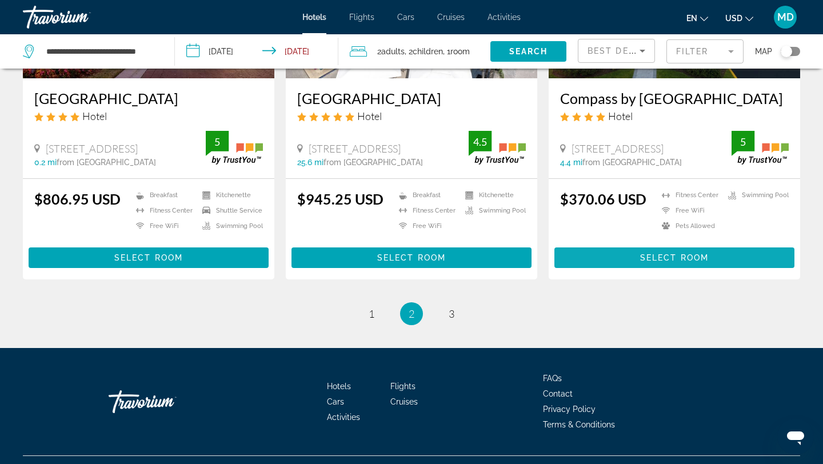
scroll to position [1316, 0]
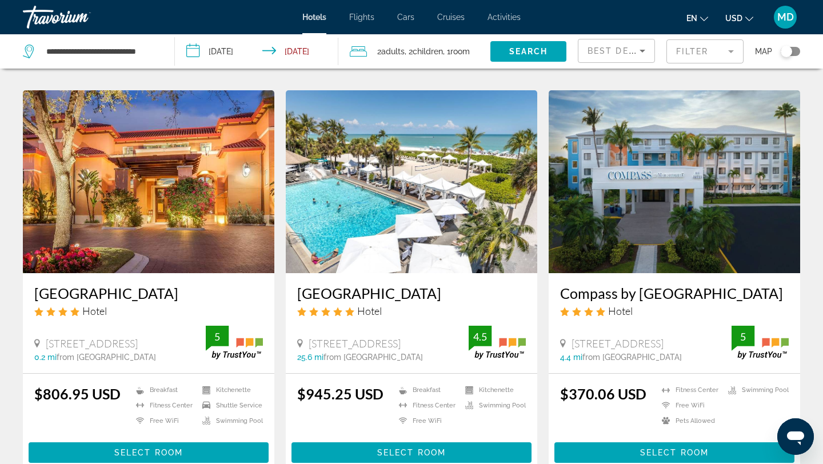
click at [637, 182] on img "Main content" at bounding box center [675, 181] width 252 height 183
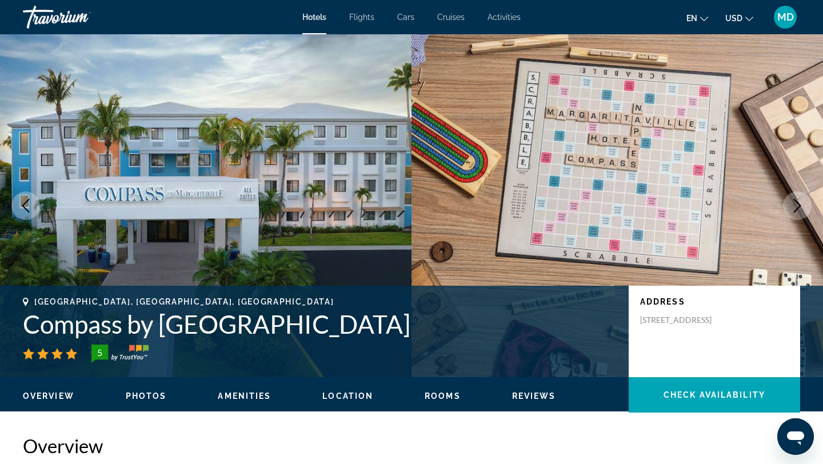
click at [795, 204] on icon "Next image" at bounding box center [798, 206] width 14 height 14
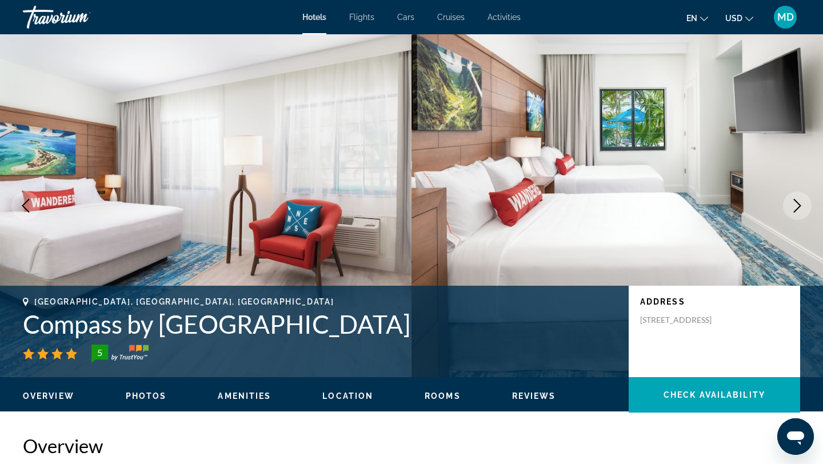
click at [795, 204] on icon "Next image" at bounding box center [798, 206] width 14 height 14
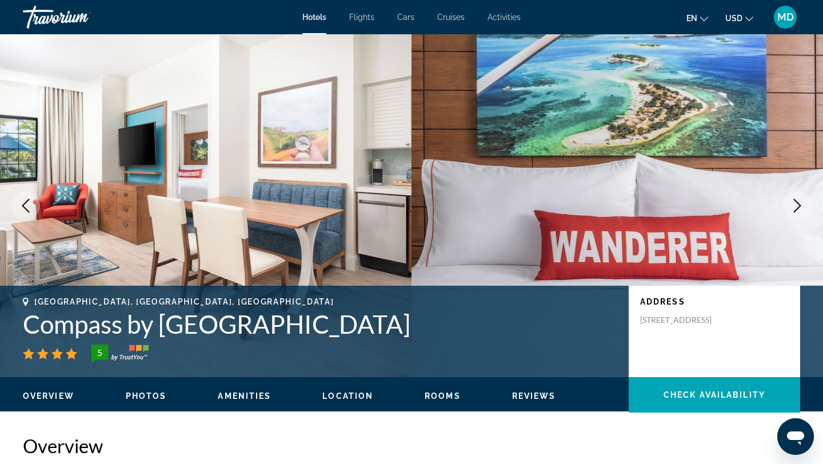
click at [795, 204] on icon "Next image" at bounding box center [798, 206] width 14 height 14
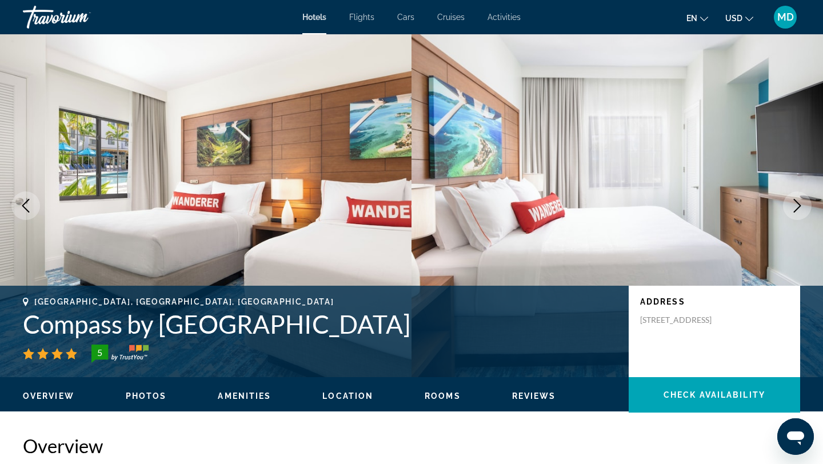
click at [795, 204] on icon "Next image" at bounding box center [798, 206] width 14 height 14
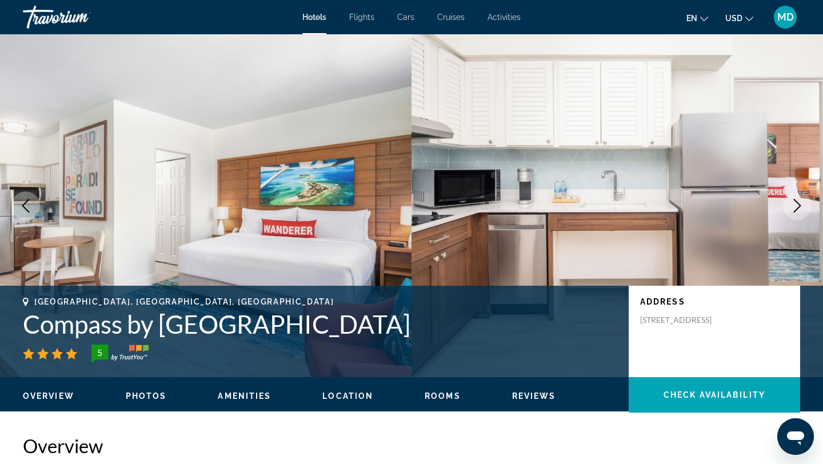
click at [795, 204] on icon "Next image" at bounding box center [798, 206] width 14 height 14
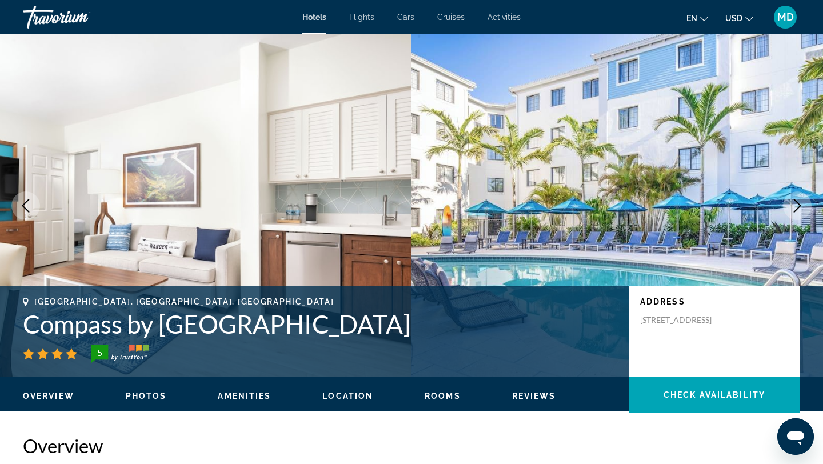
click at [795, 204] on icon "Next image" at bounding box center [798, 206] width 14 height 14
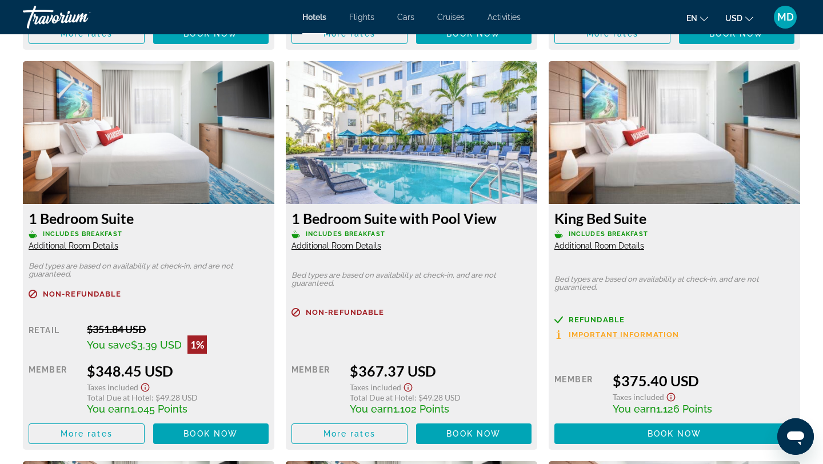
scroll to position [1932, 0]
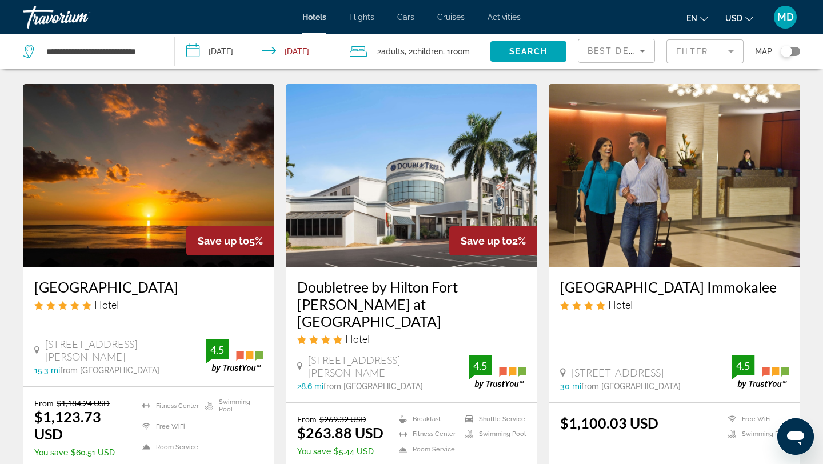
scroll to position [885, 0]
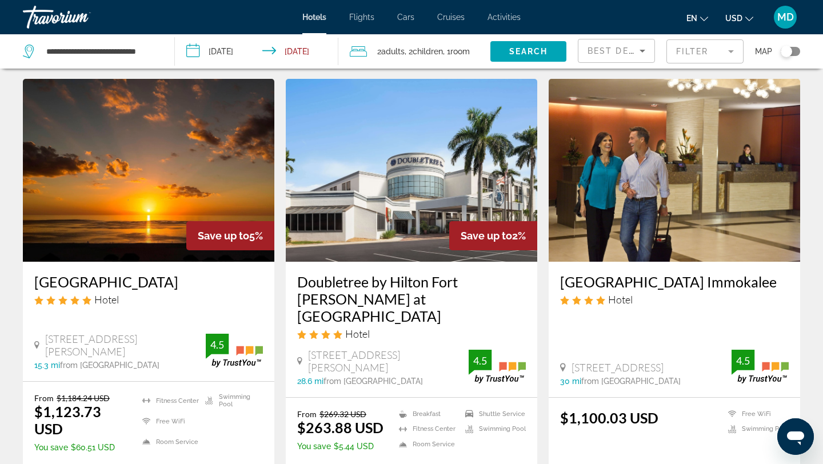
click at [156, 205] on img "Main content" at bounding box center [149, 170] width 252 height 183
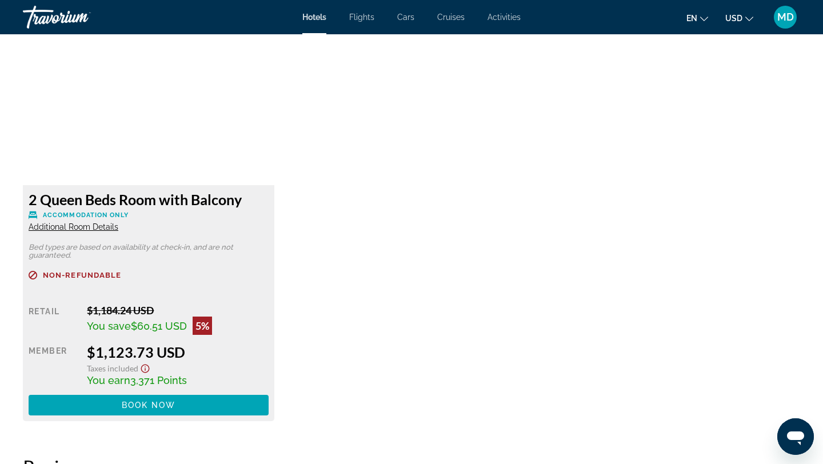
scroll to position [1501, 0]
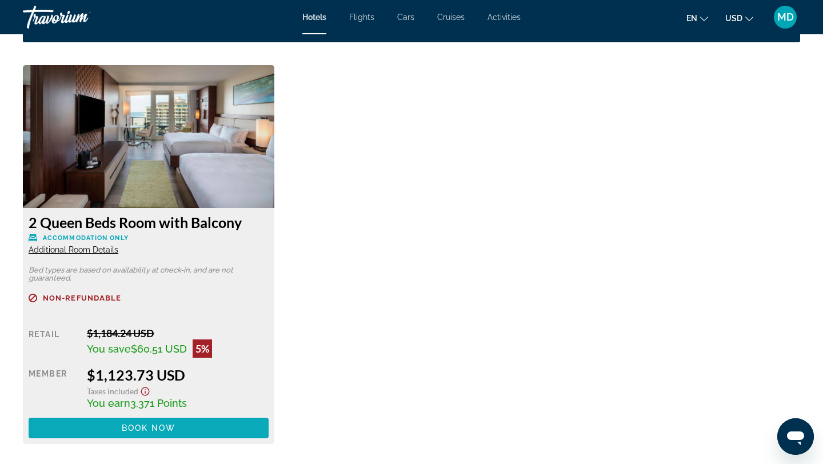
click at [181, 426] on span "Main content" at bounding box center [149, 428] width 240 height 27
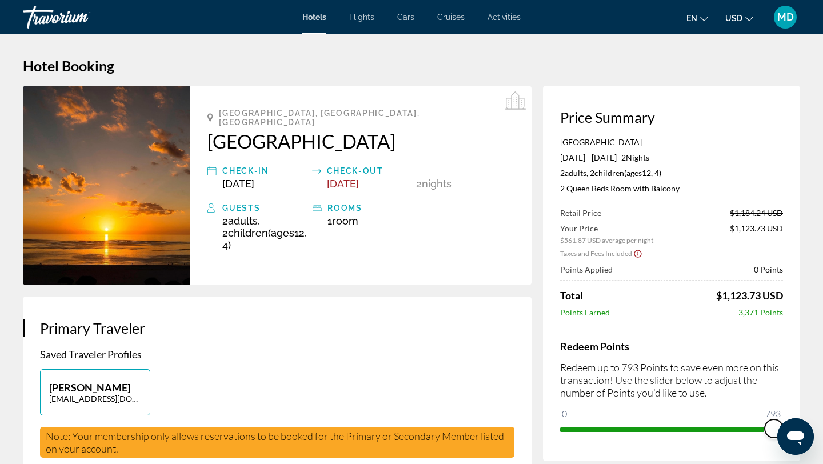
drag, startPoint x: 570, startPoint y: 413, endPoint x: 823, endPoint y: 397, distance: 253.3
